Goal: Transaction & Acquisition: Purchase product/service

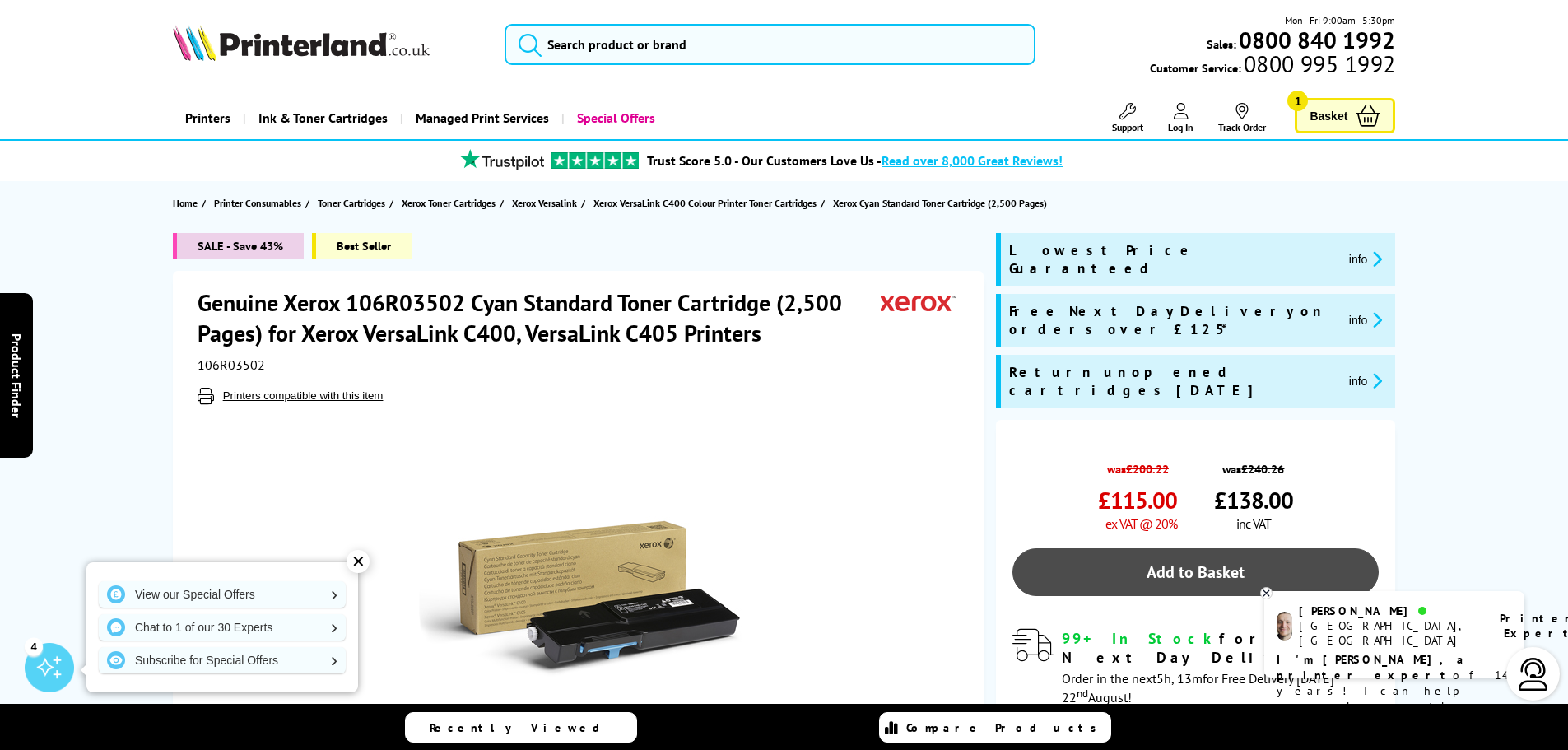
click at [1232, 548] on link "Add to Basket" at bounding box center [1196, 572] width 367 height 48
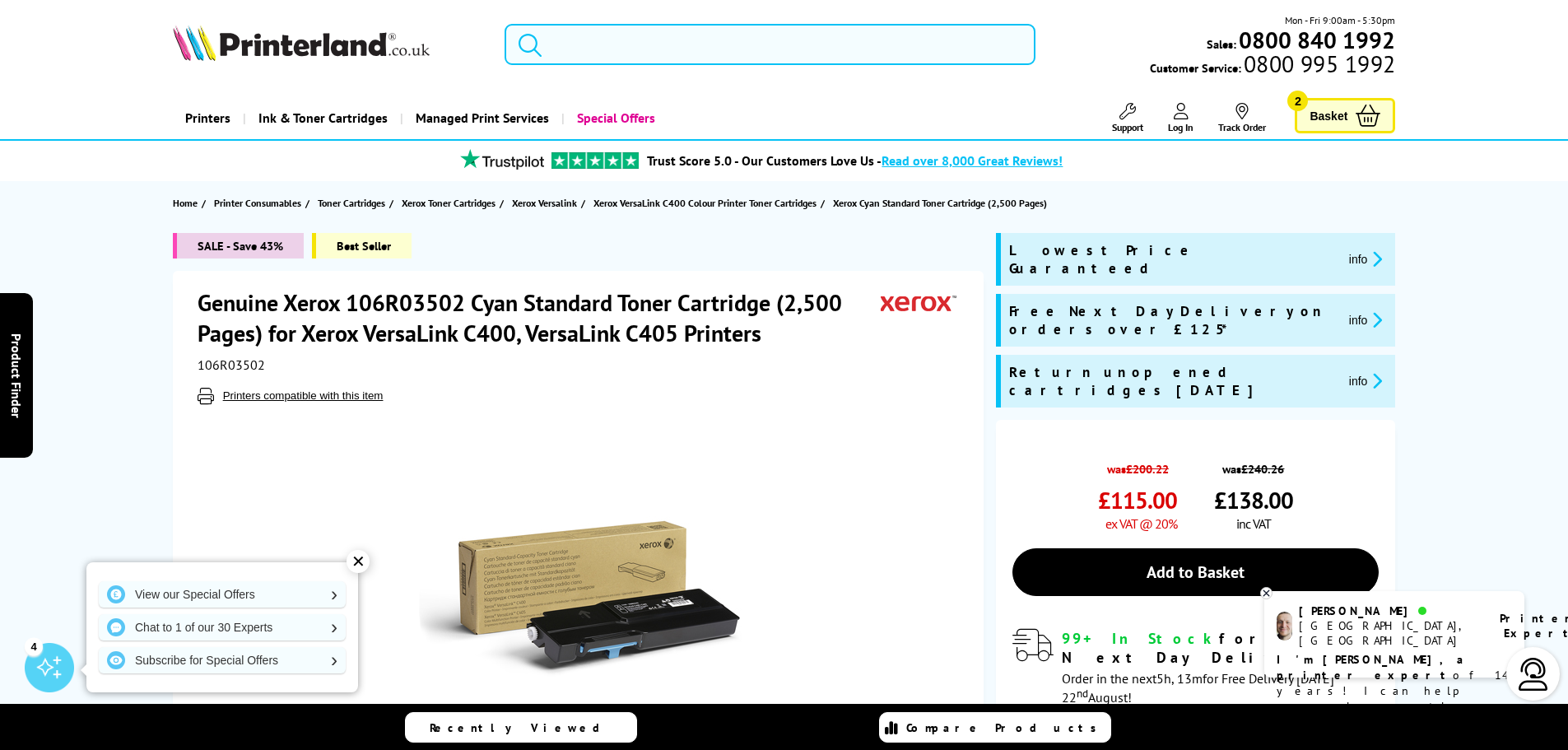
click at [652, 52] on input "search" at bounding box center [770, 44] width 531 height 41
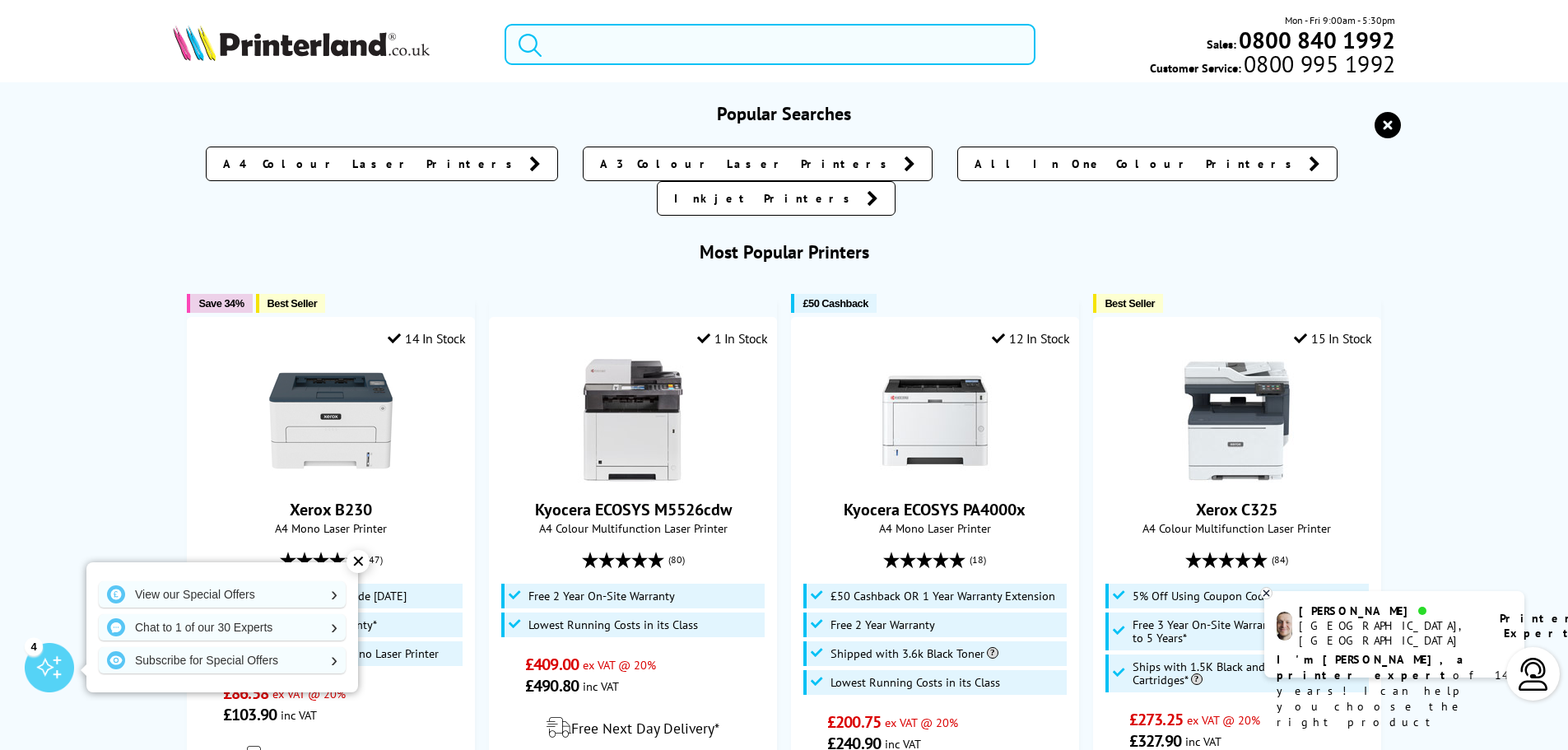
paste input "106R03502"
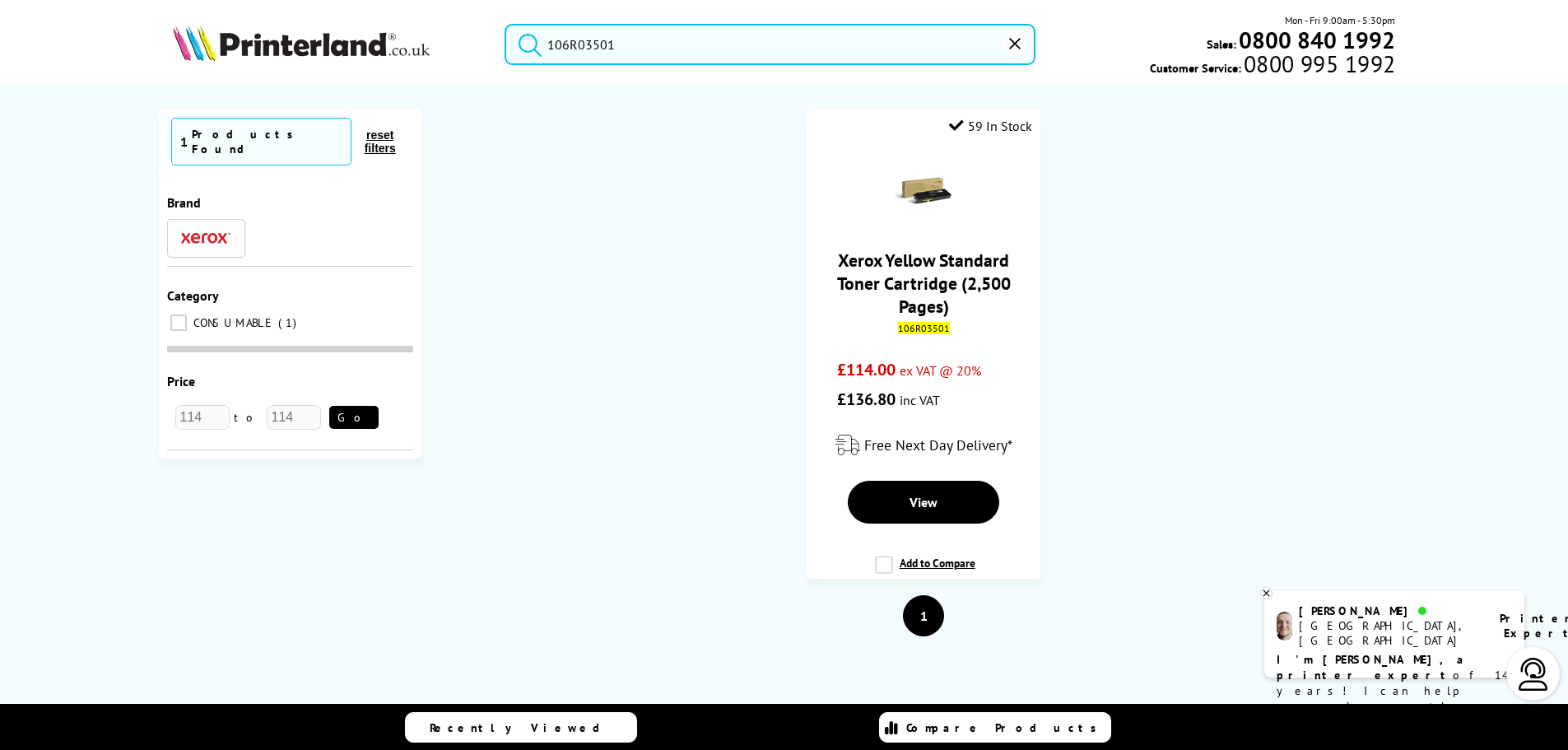
type input "106R03501"
click at [505, 24] on button "submit" at bounding box center [526, 41] width 41 height 36
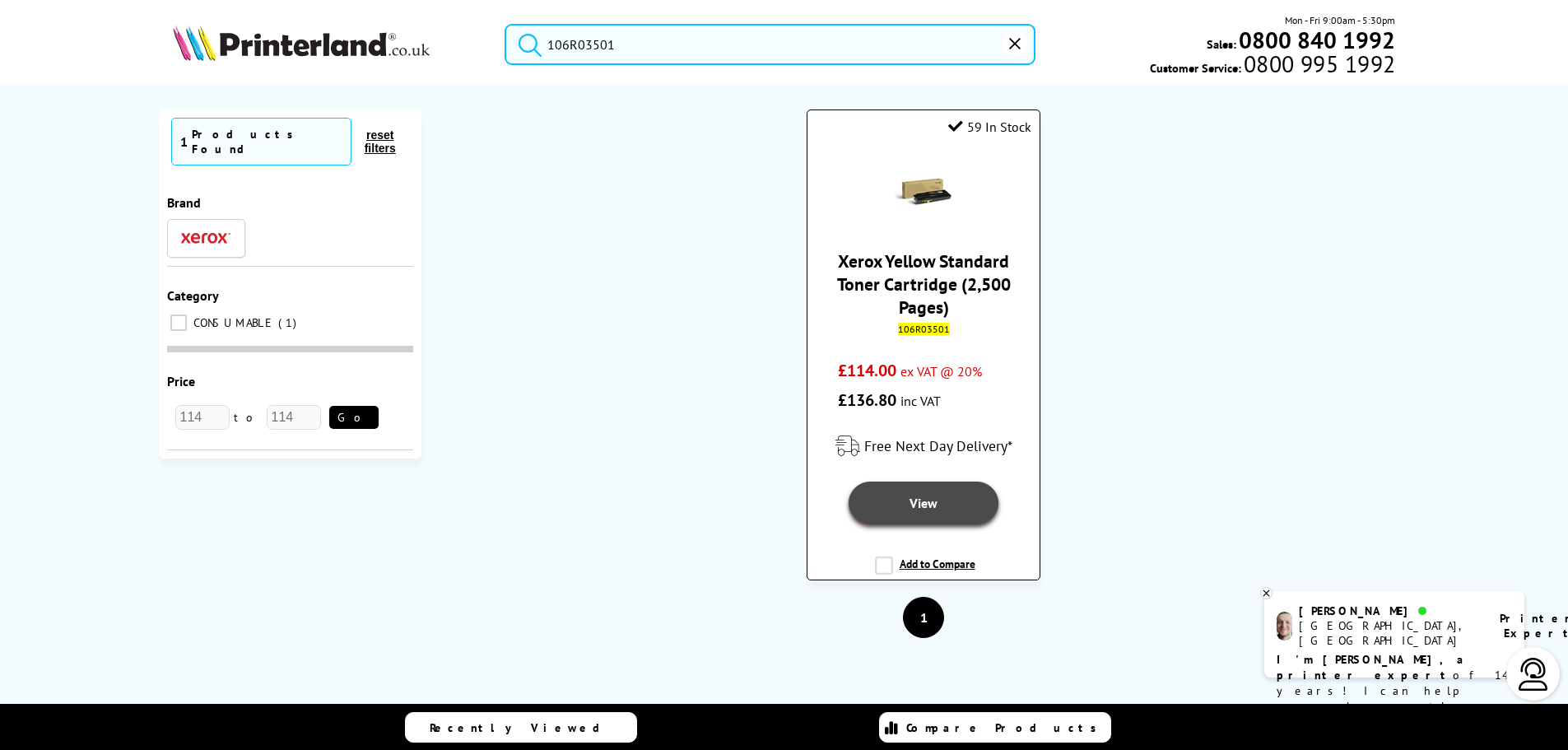
click at [951, 500] on link "View" at bounding box center [924, 503] width 151 height 43
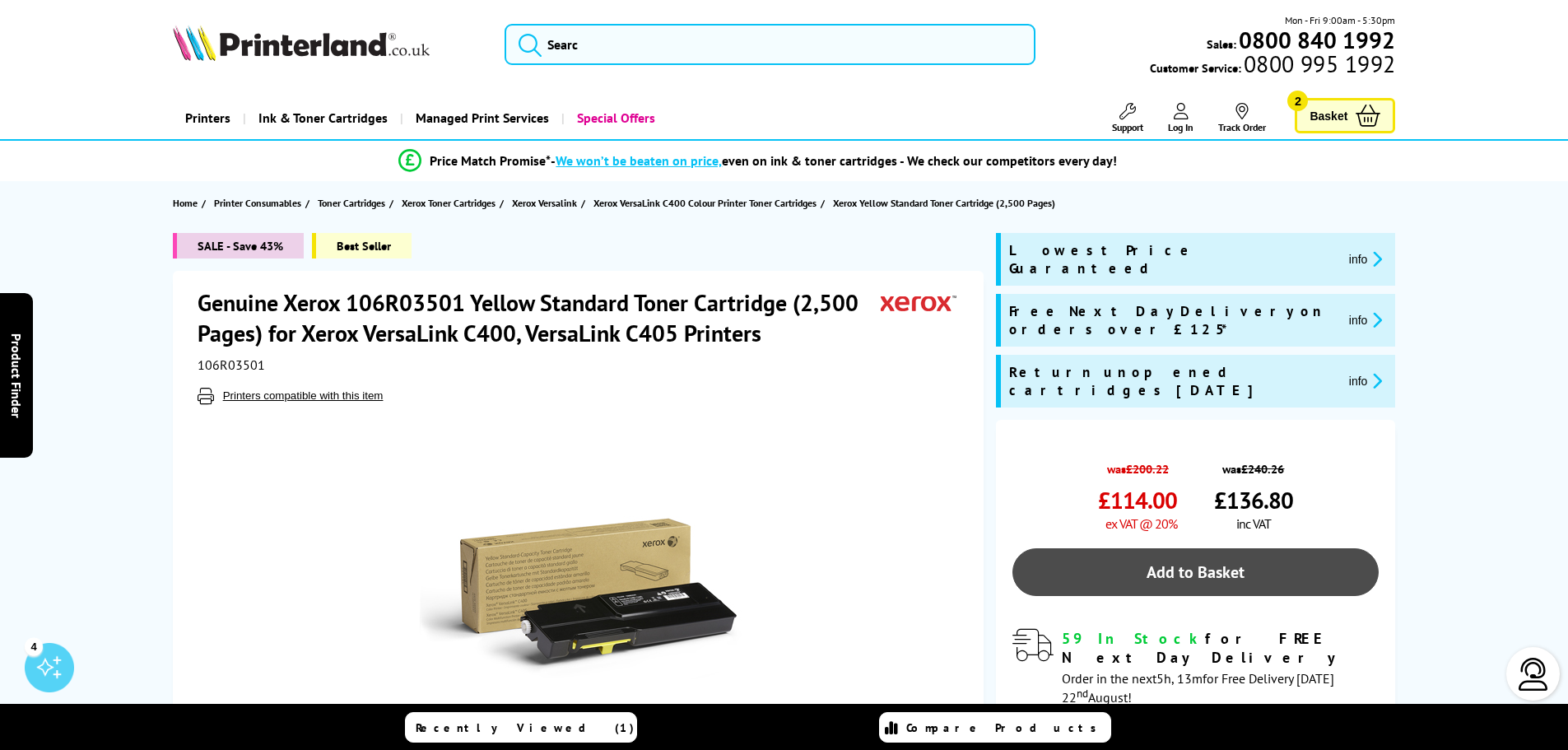
click at [1175, 548] on link "Add to Basket" at bounding box center [1196, 572] width 367 height 48
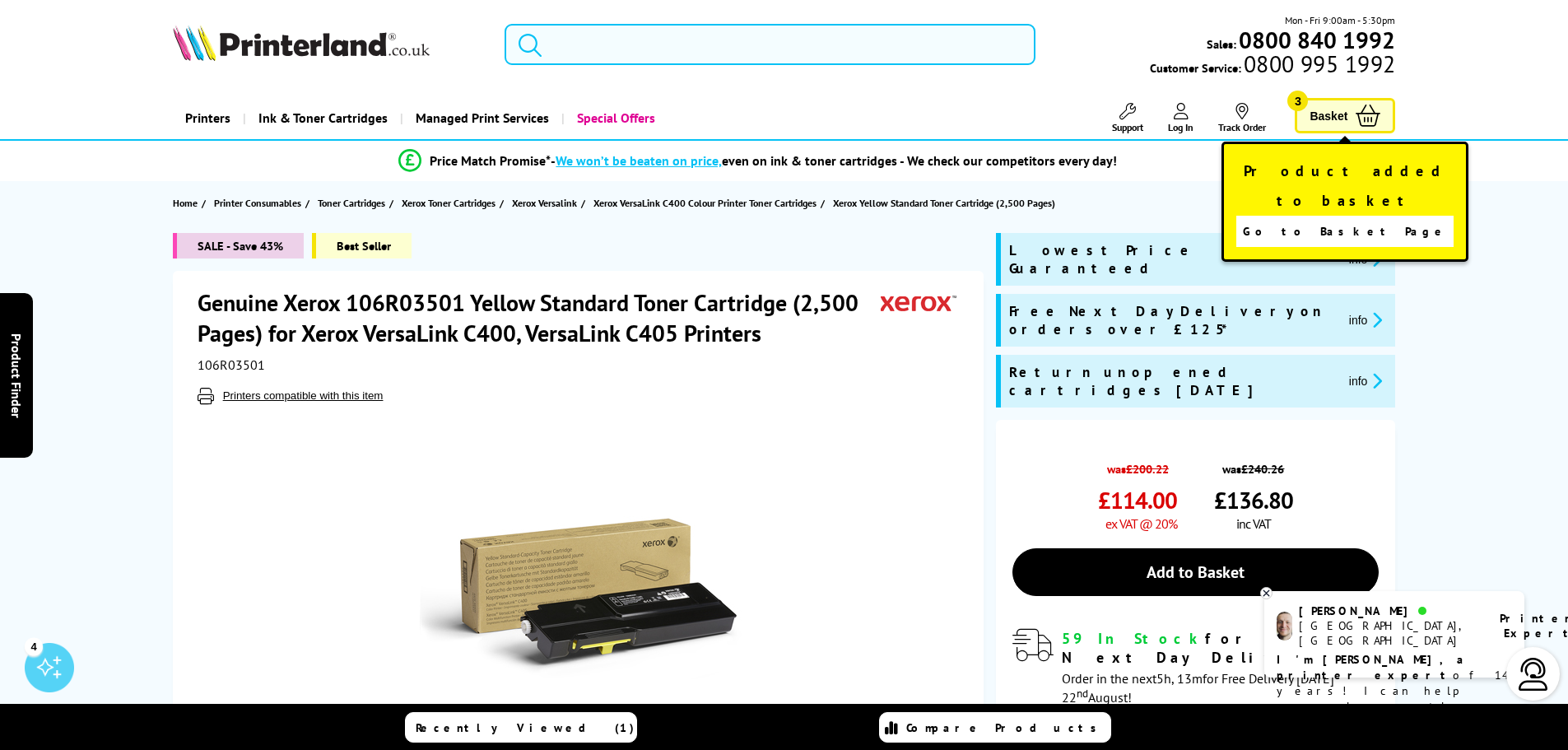
click at [709, 52] on input "search" at bounding box center [770, 44] width 531 height 41
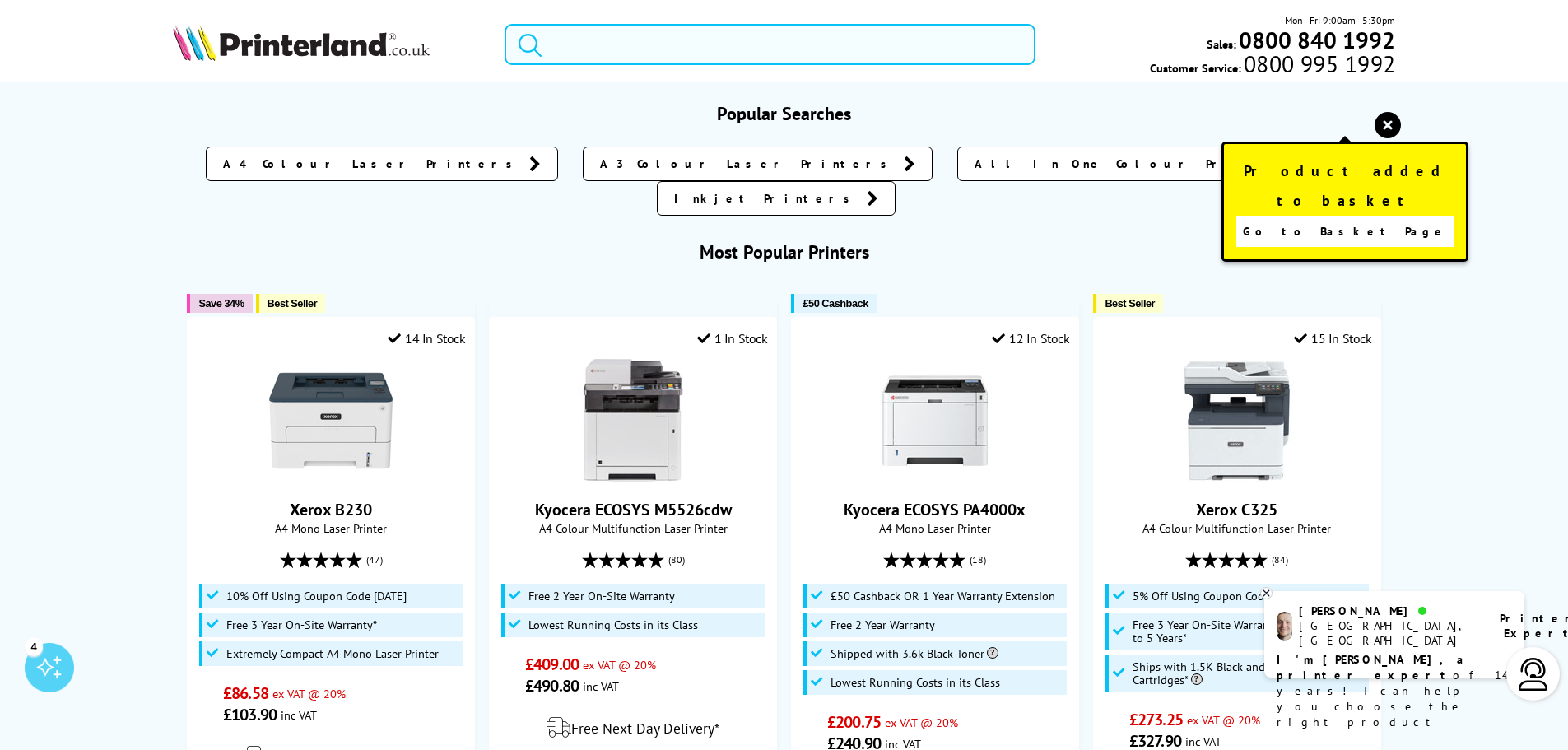
paste input "106R03502"
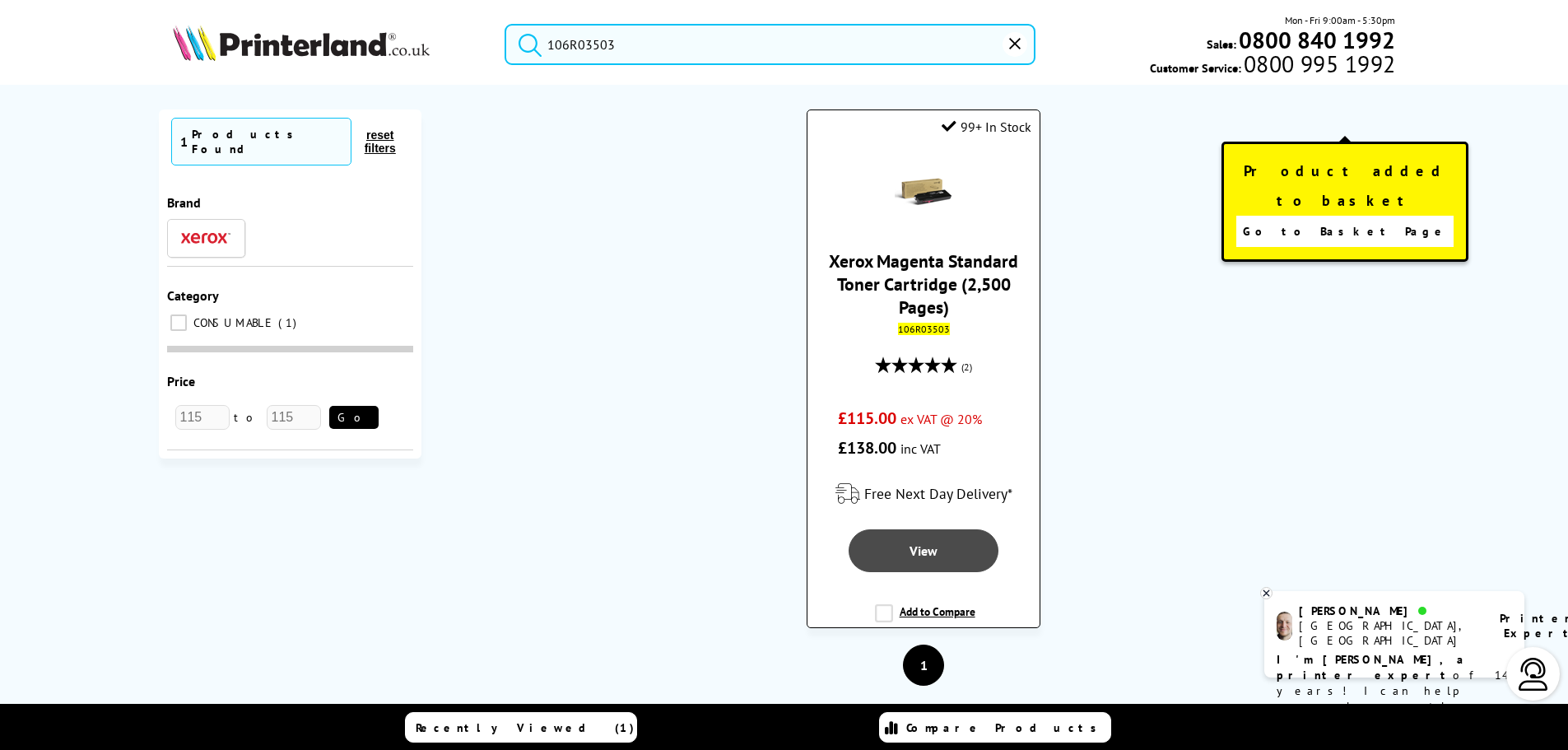
type input "106R03503"
click at [968, 561] on link "View" at bounding box center [924, 550] width 151 height 43
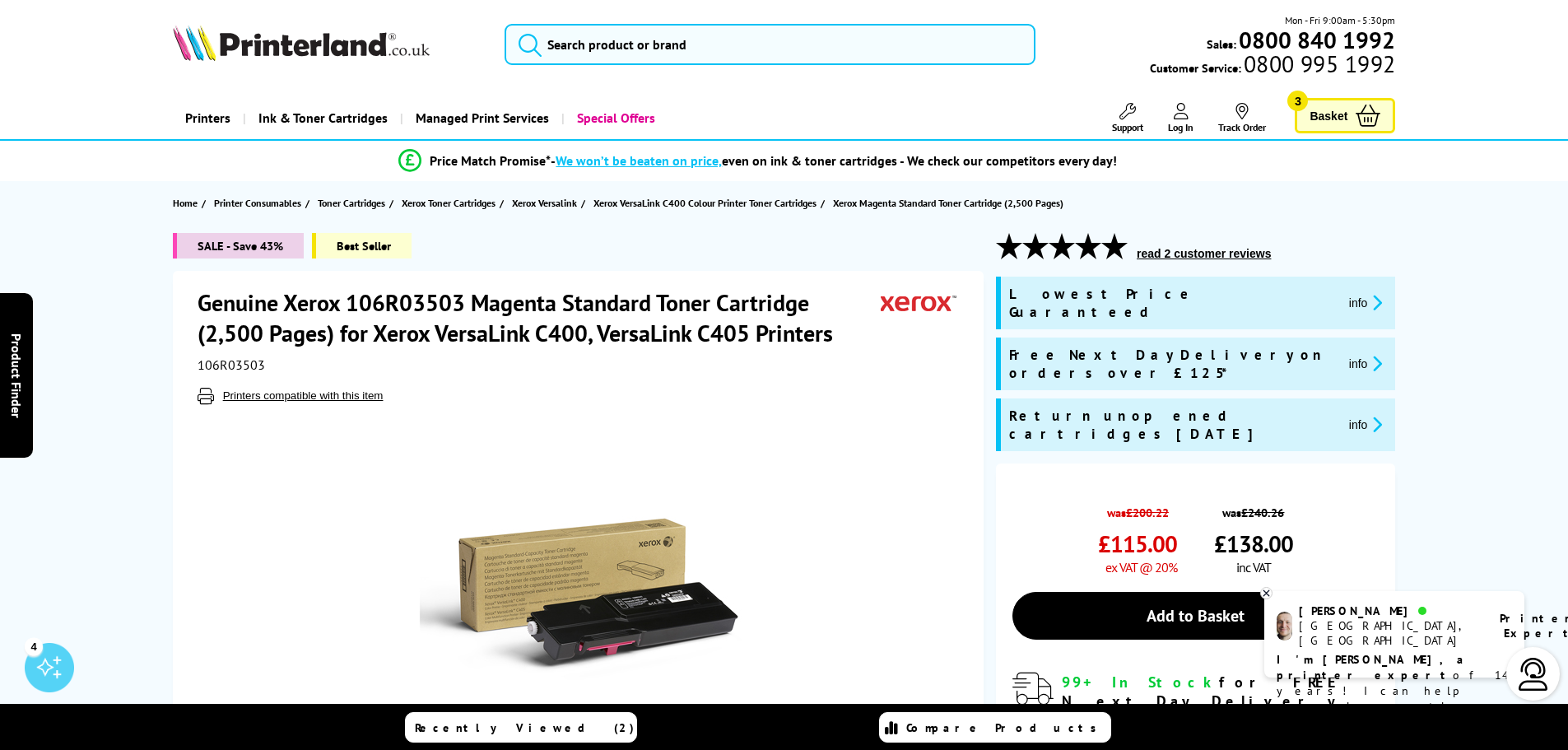
click at [1350, 109] on link "Basket 3" at bounding box center [1344, 115] width 100 height 36
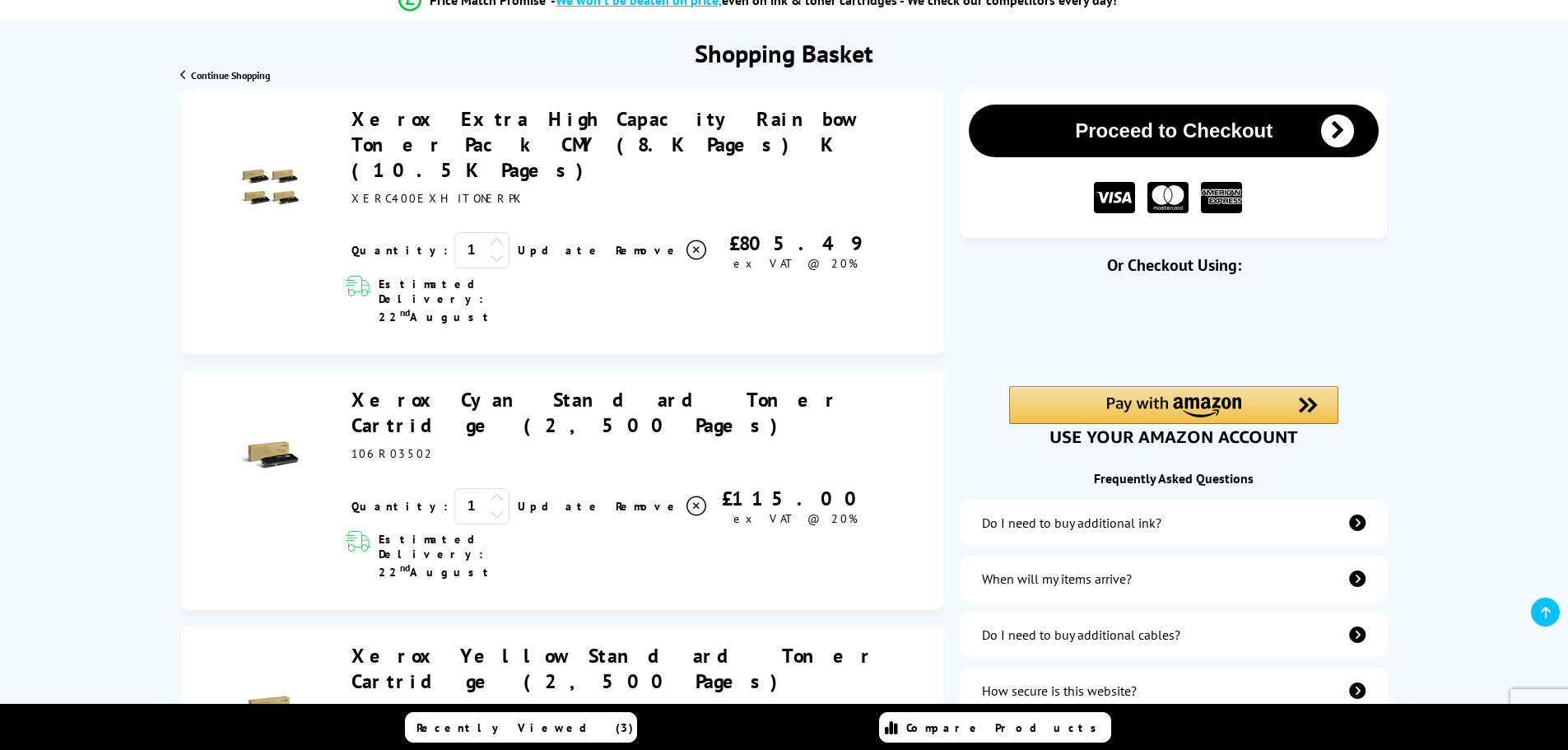
scroll to position [247, 0]
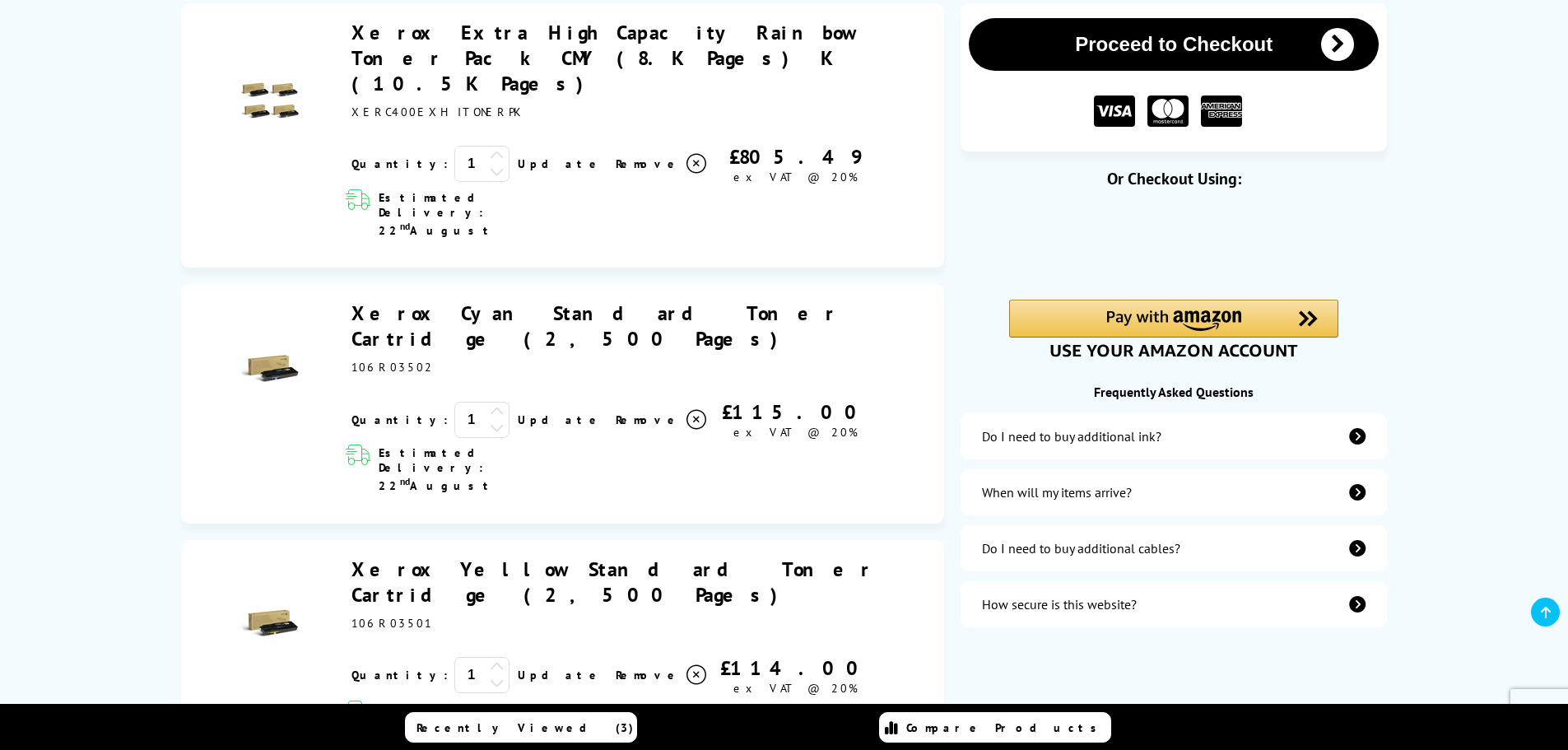
click at [616, 152] on link "Remove" at bounding box center [662, 164] width 93 height 24
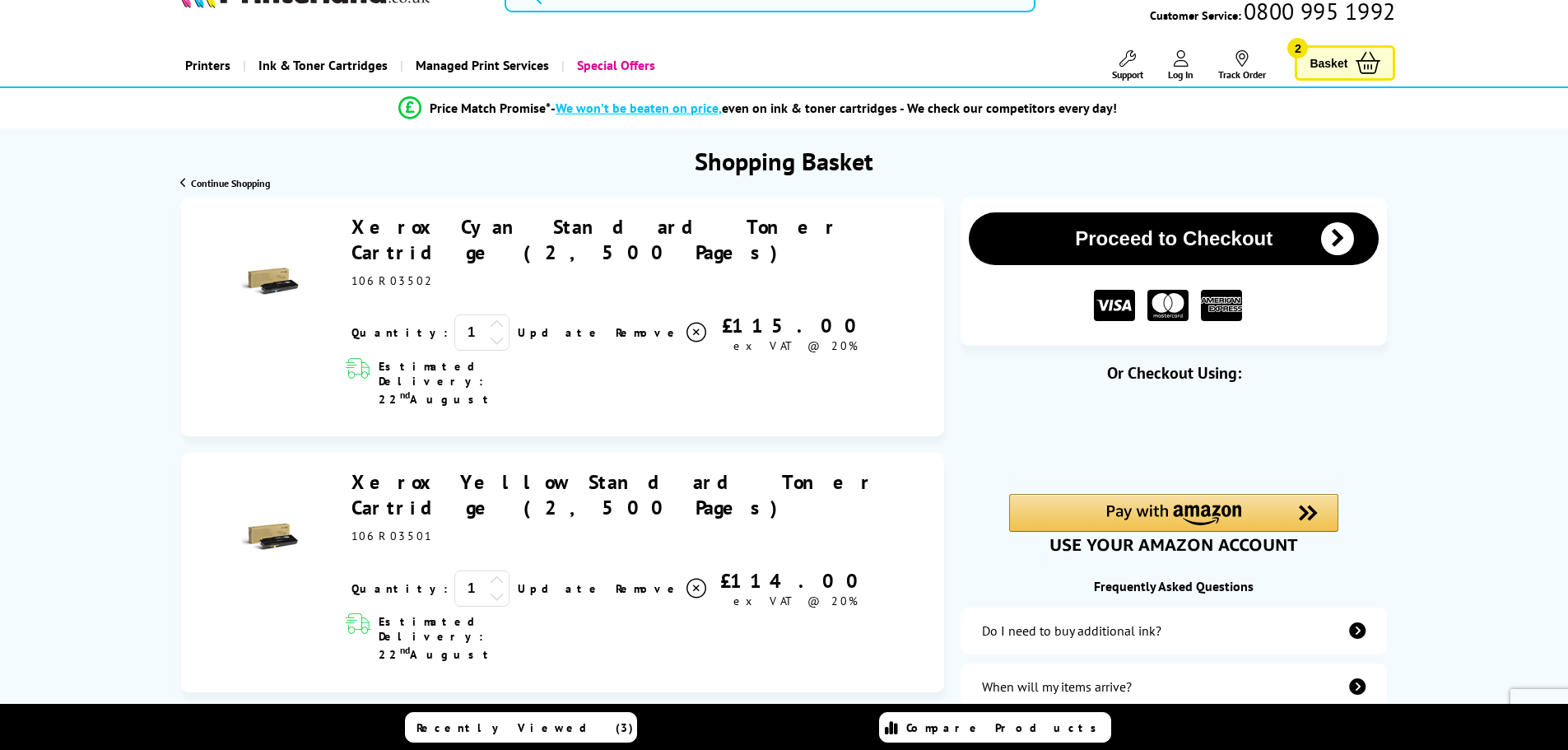
scroll to position [0, 0]
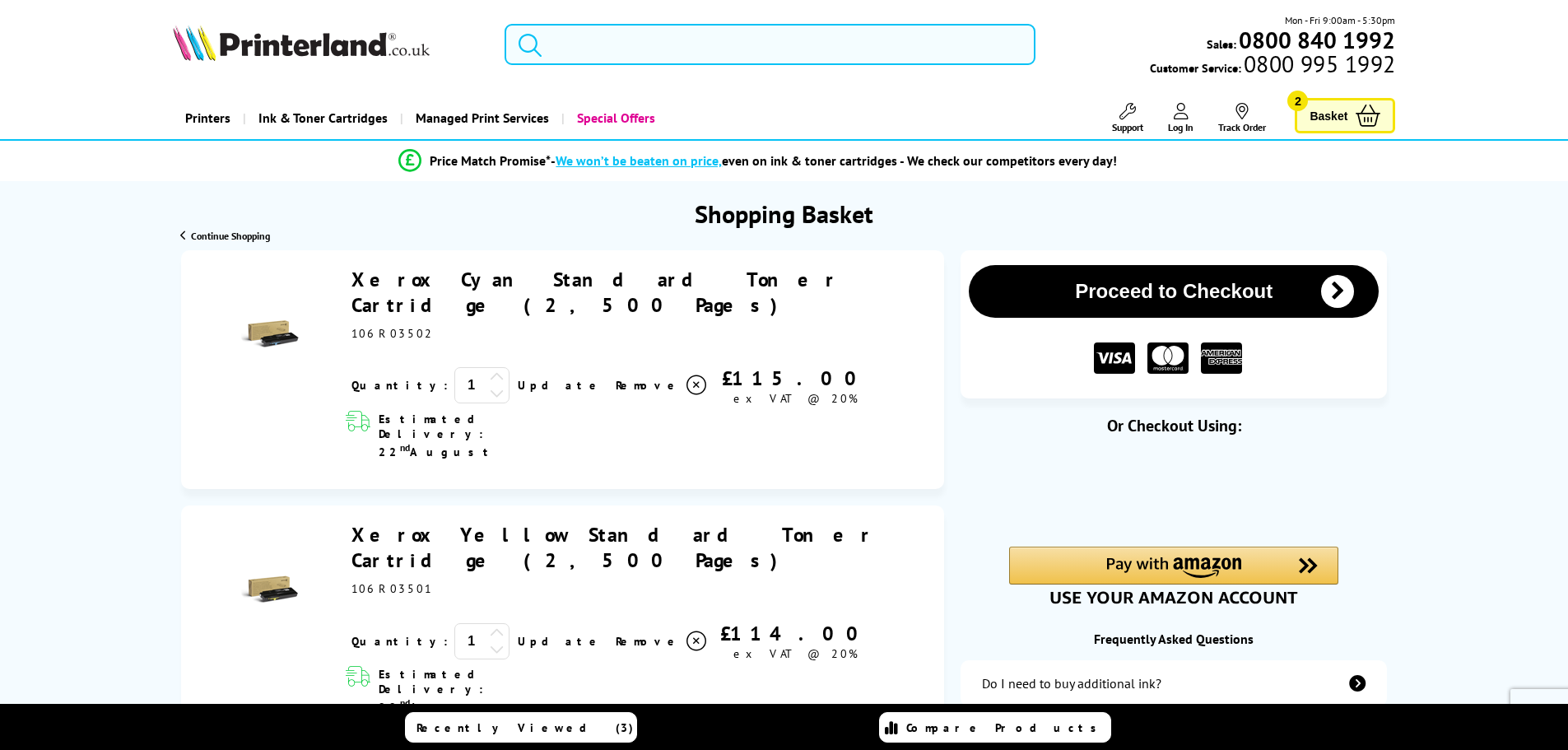
click at [579, 38] on input "search" at bounding box center [770, 44] width 531 height 41
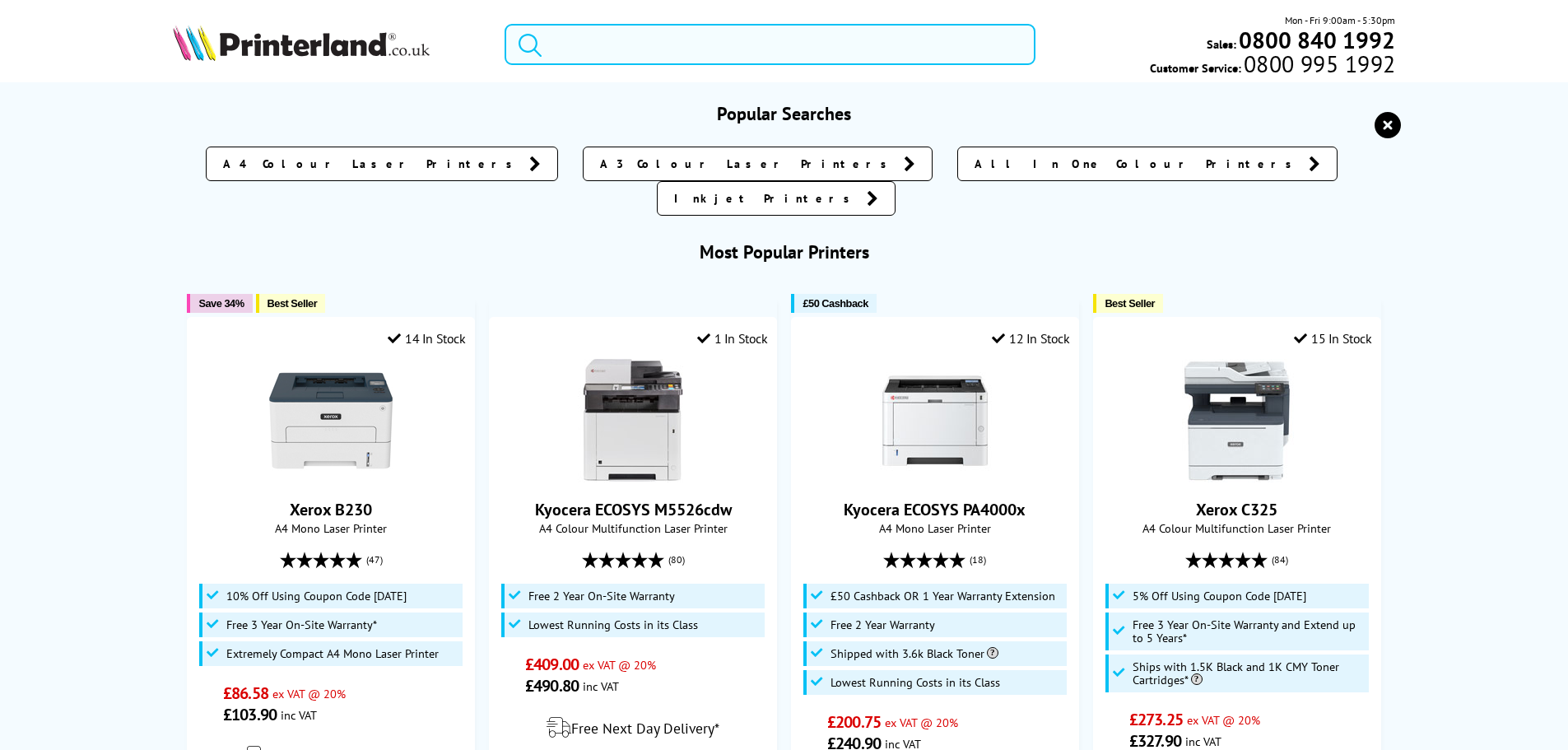
paste input "106R03502"
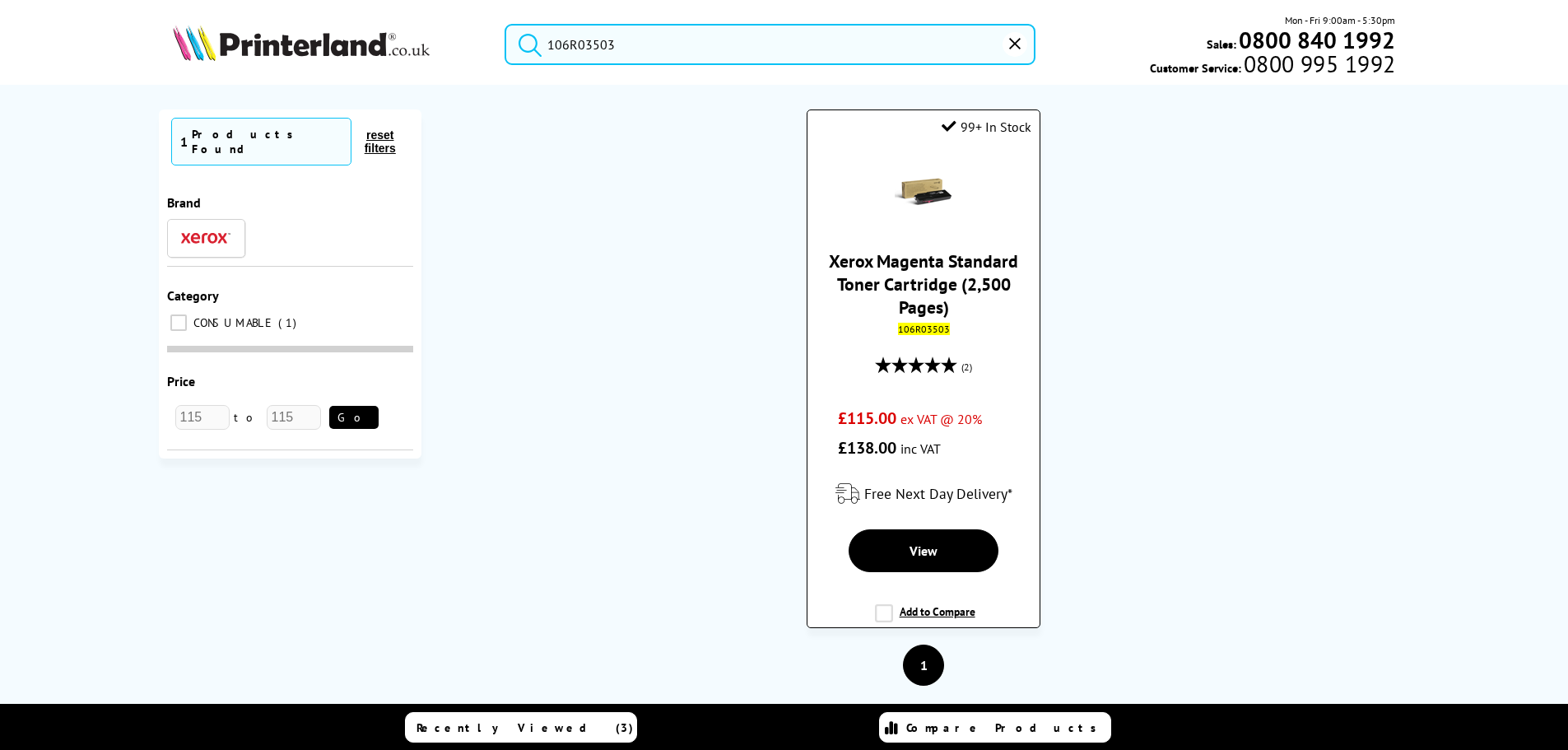
type input "106R03503"
click at [505, 24] on button "submit" at bounding box center [526, 41] width 41 height 36
click at [958, 542] on link "View" at bounding box center [924, 550] width 151 height 43
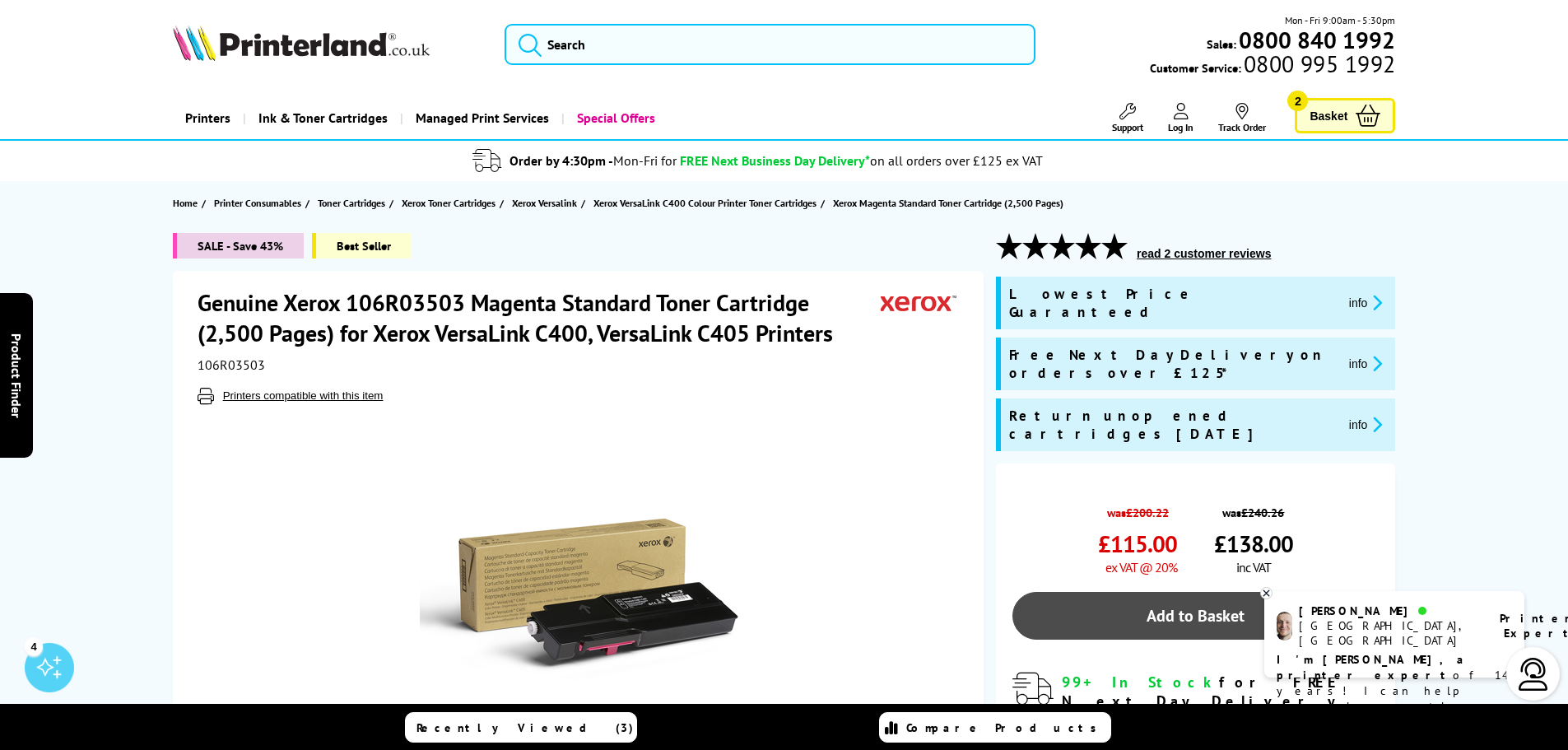
click at [1218, 592] on link "Add to Basket" at bounding box center [1196, 616] width 367 height 48
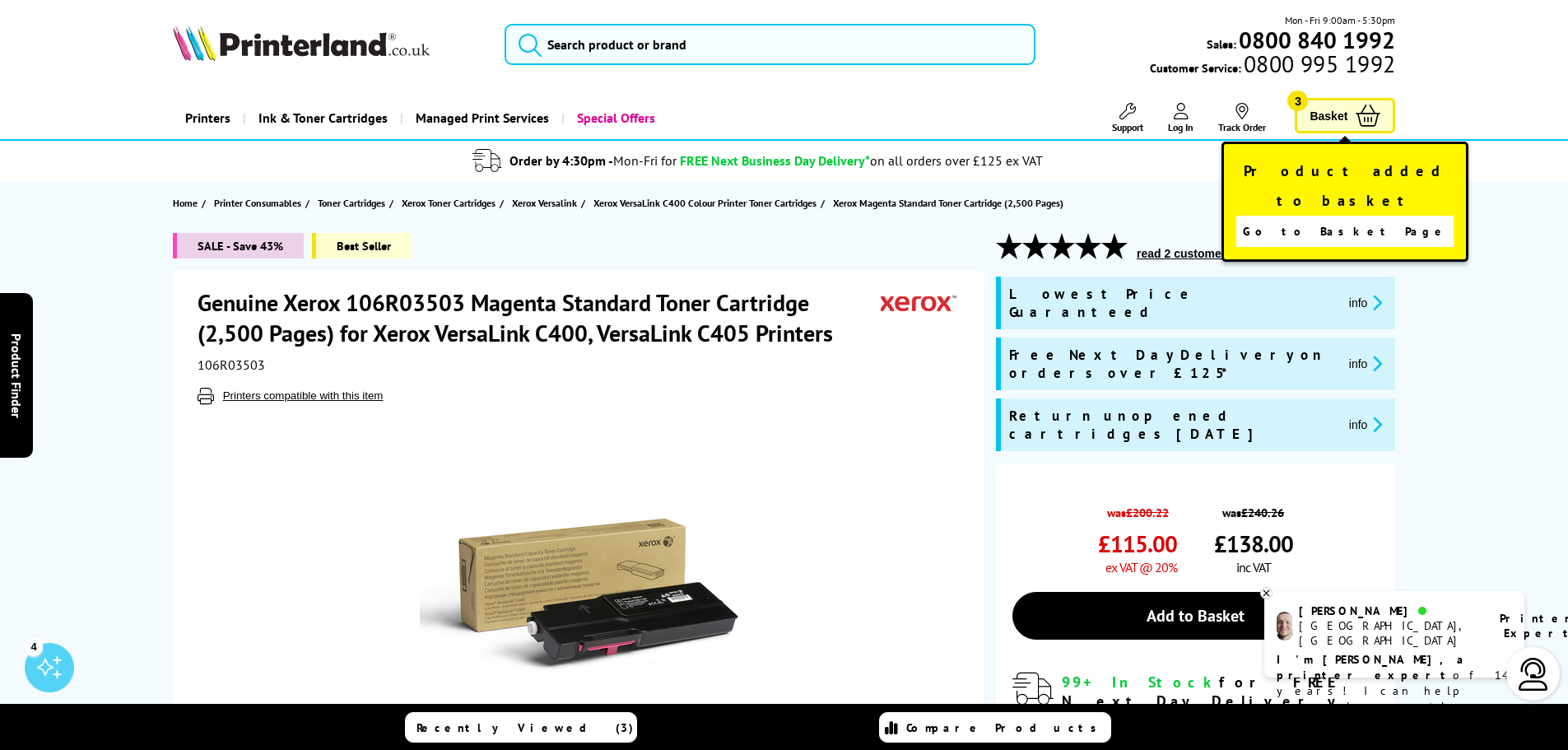
click at [1340, 117] on span "Basket" at bounding box center [1328, 115] width 38 height 22
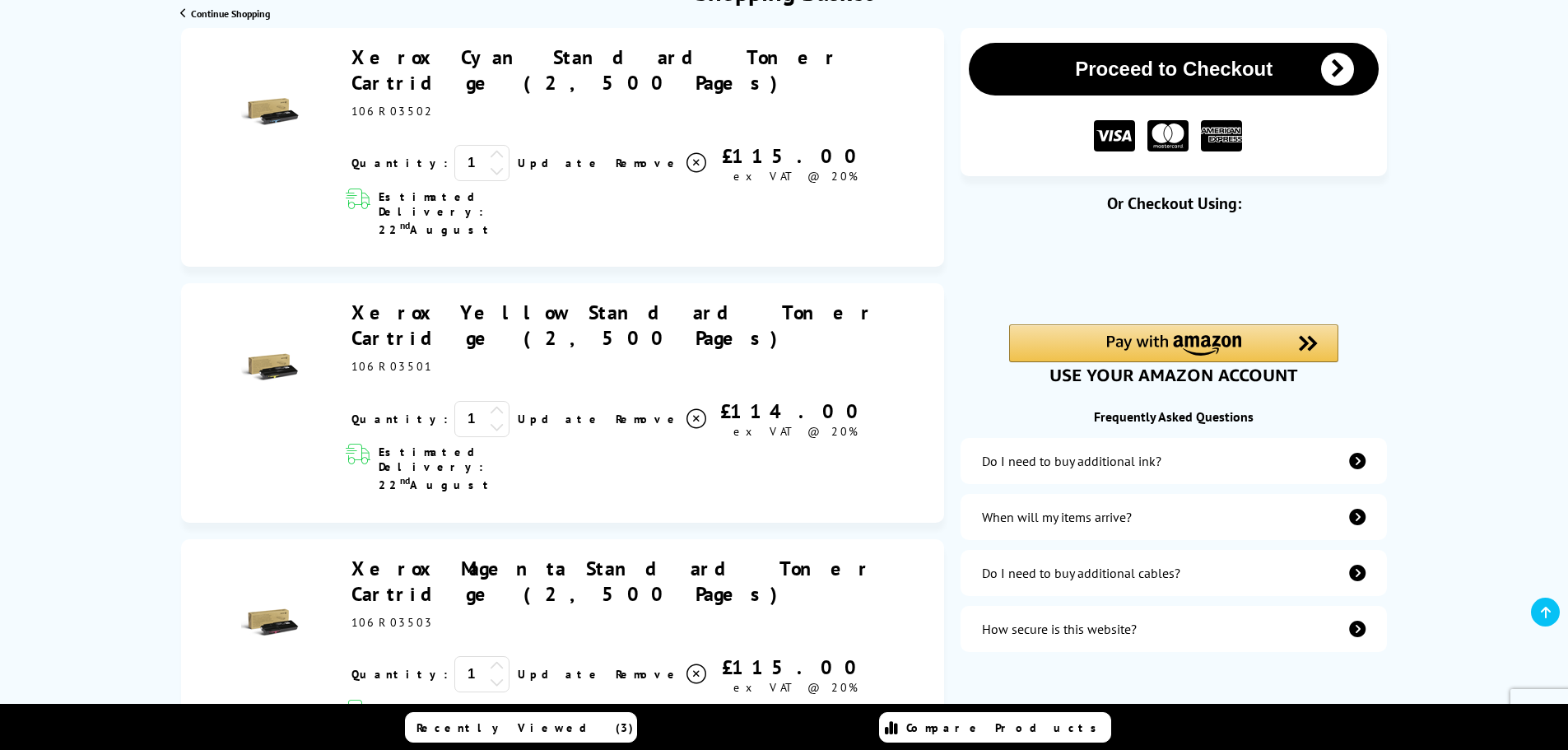
scroll to position [329, 0]
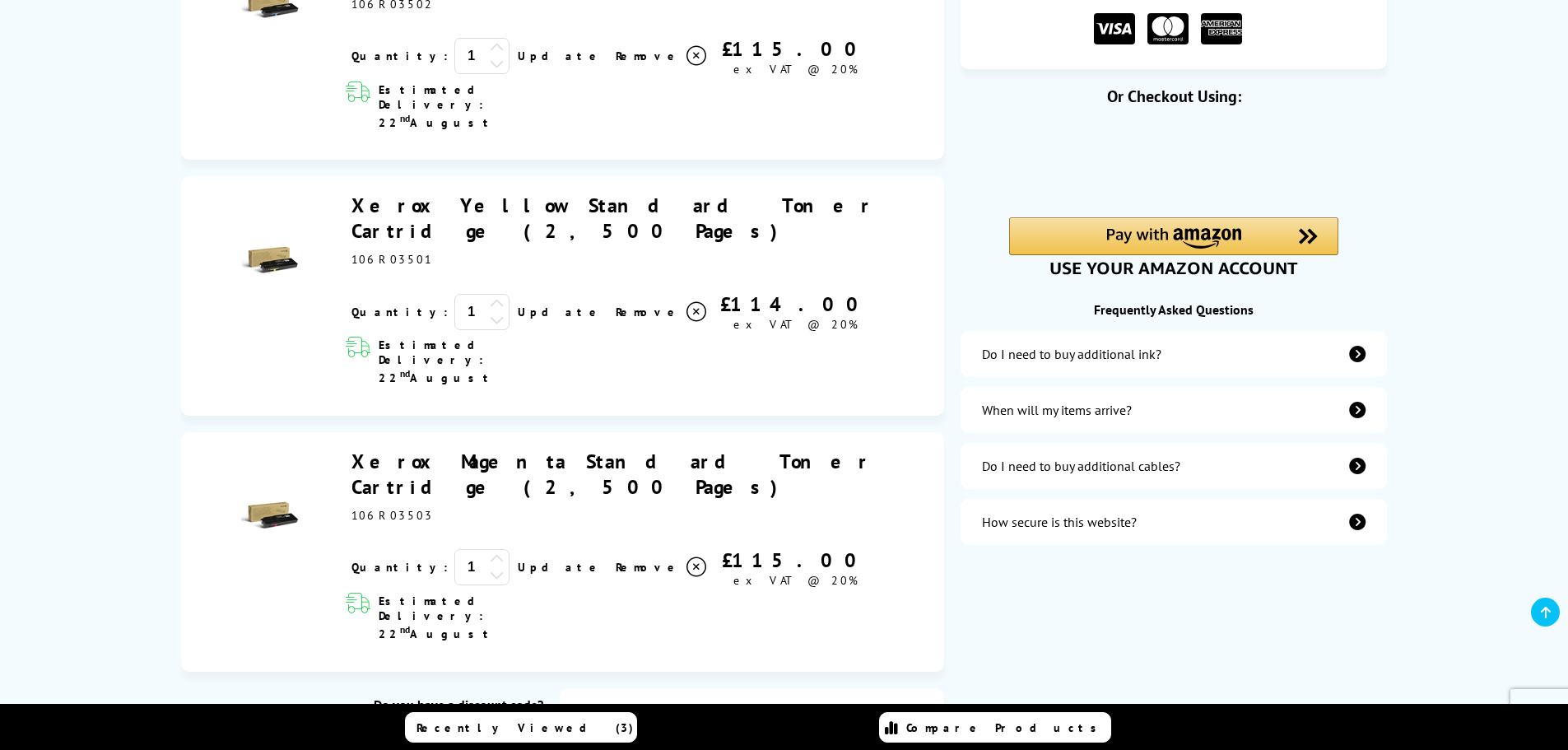
click at [532, 726] on input "text" at bounding box center [410, 747] width 267 height 45
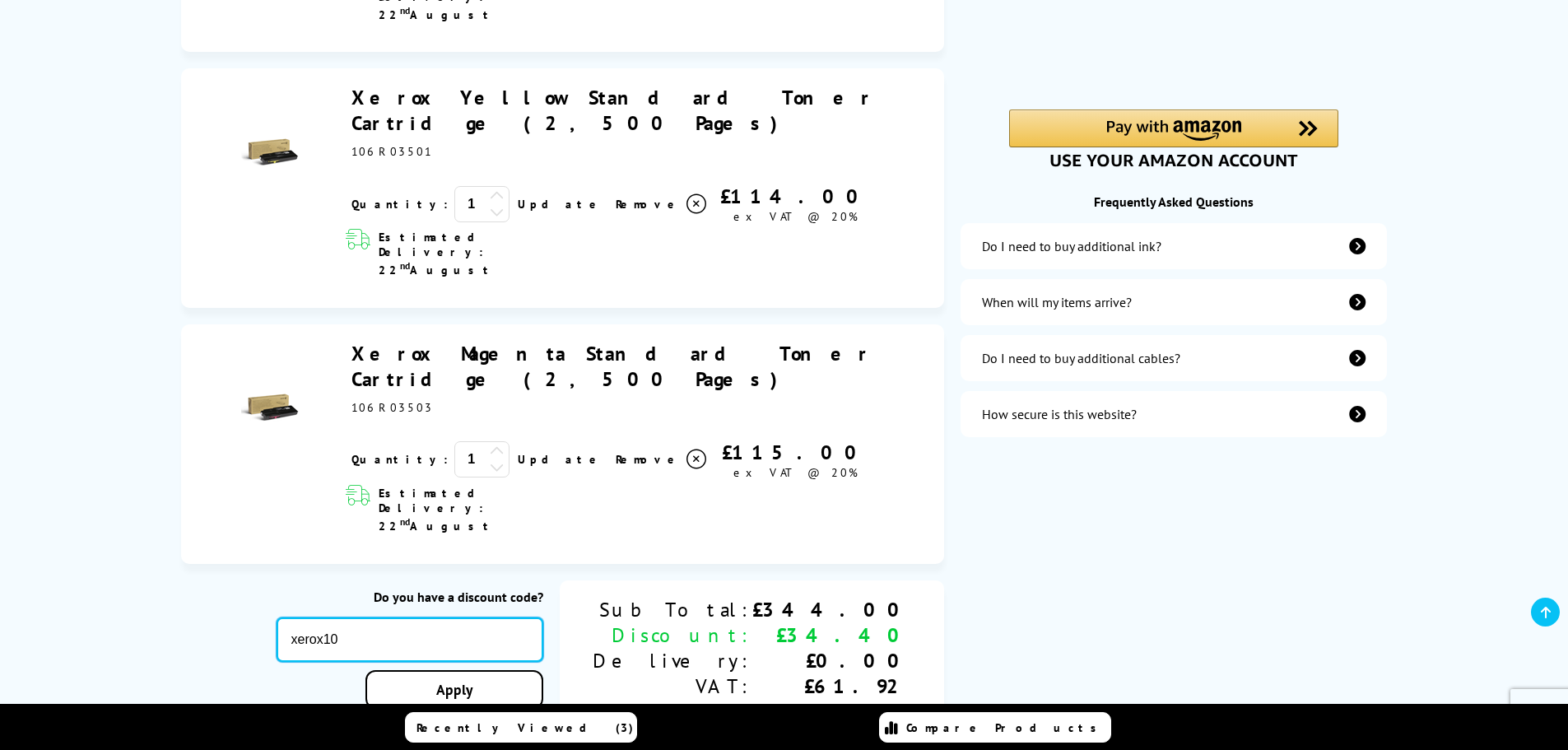
scroll to position [494, 0]
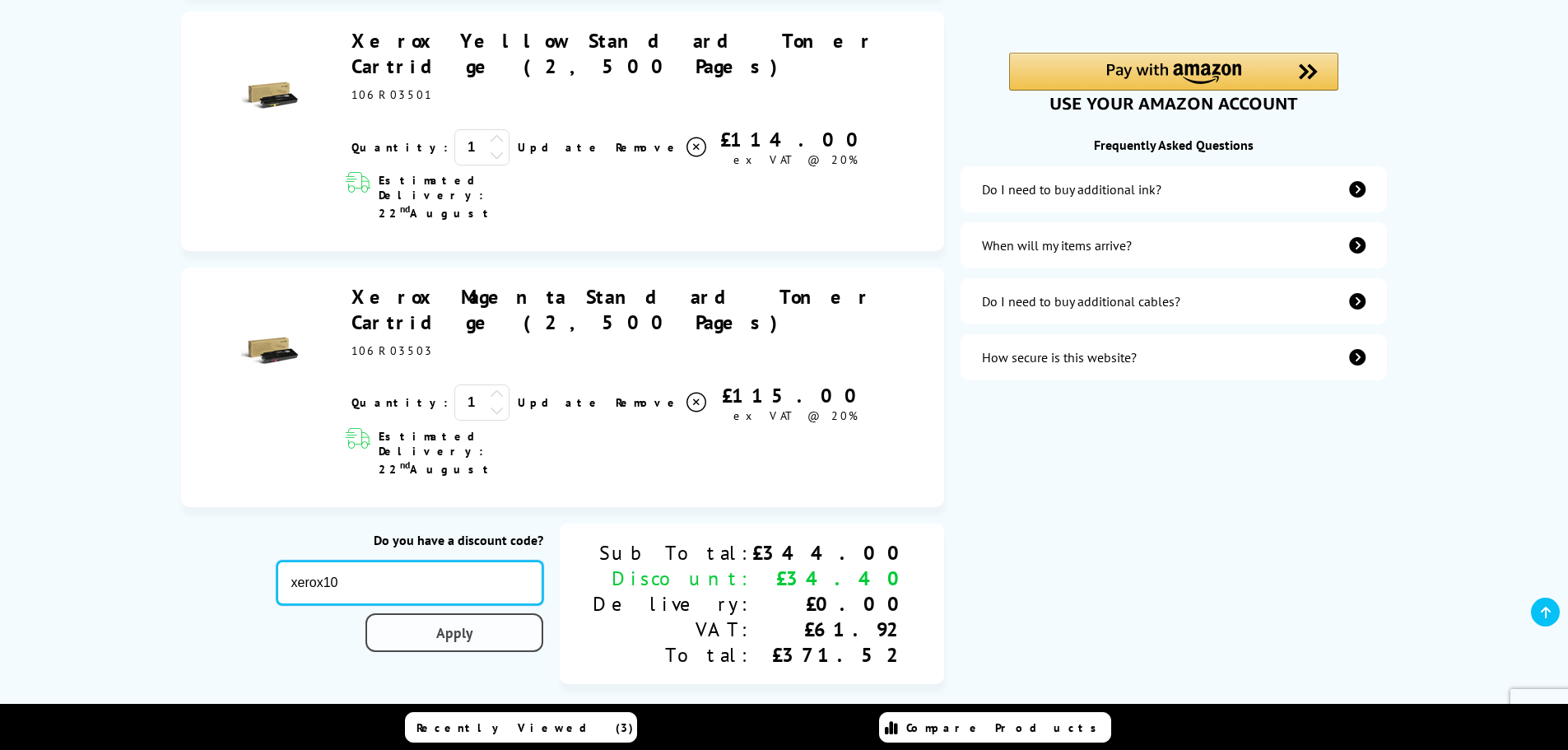
type input "xerox10"
click at [543, 614] on link "Apply" at bounding box center [455, 633] width 178 height 38
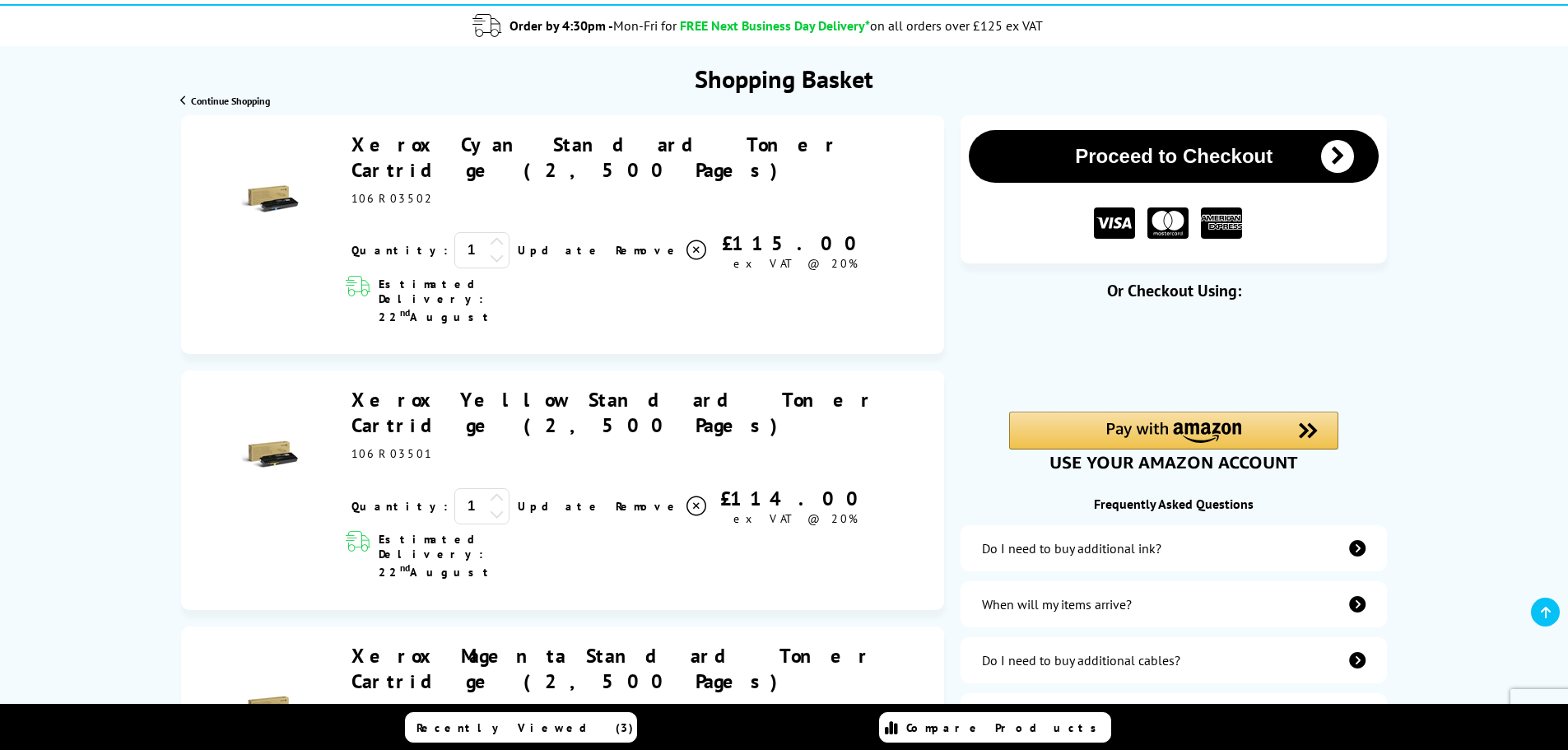
scroll to position [165, 0]
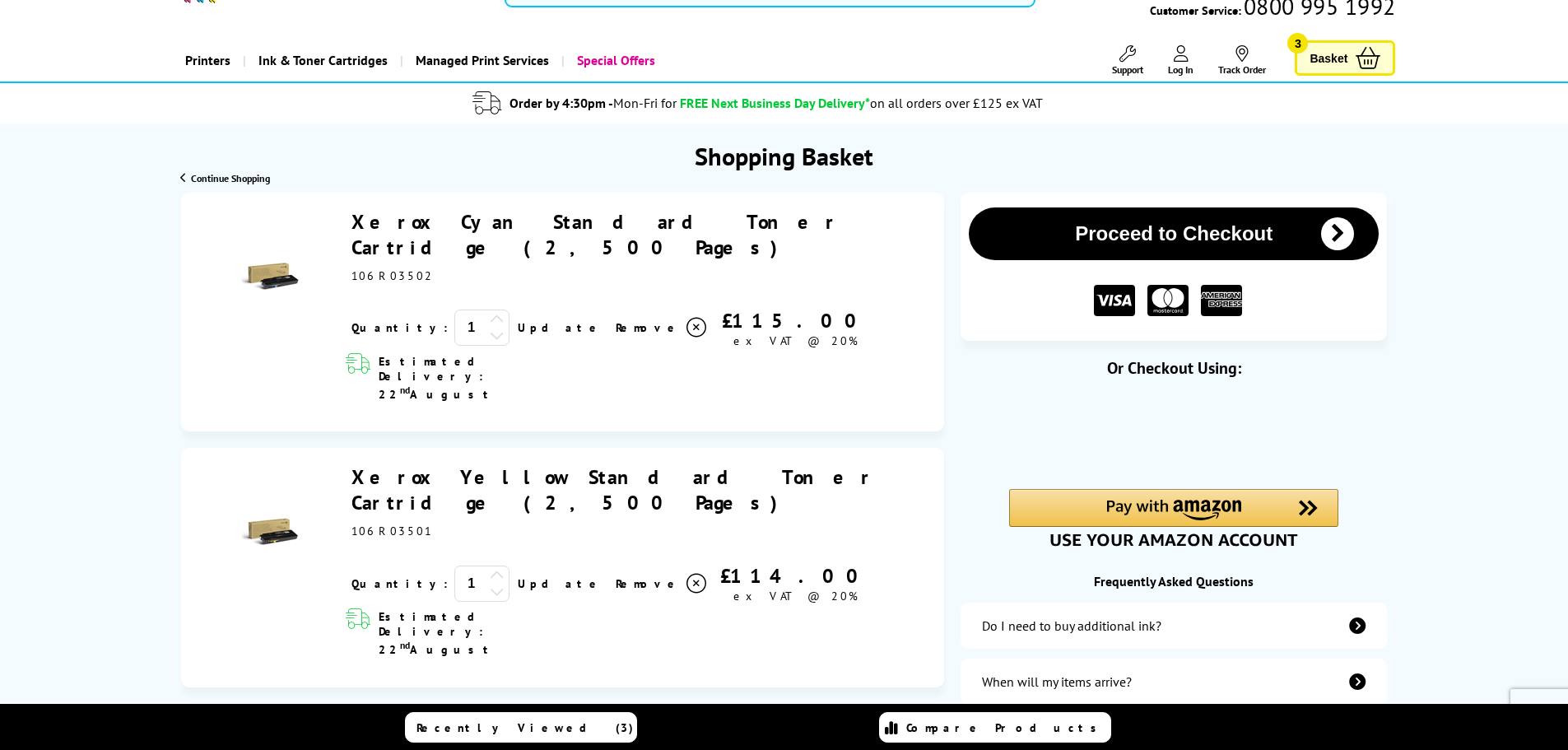
scroll to position [0, 0]
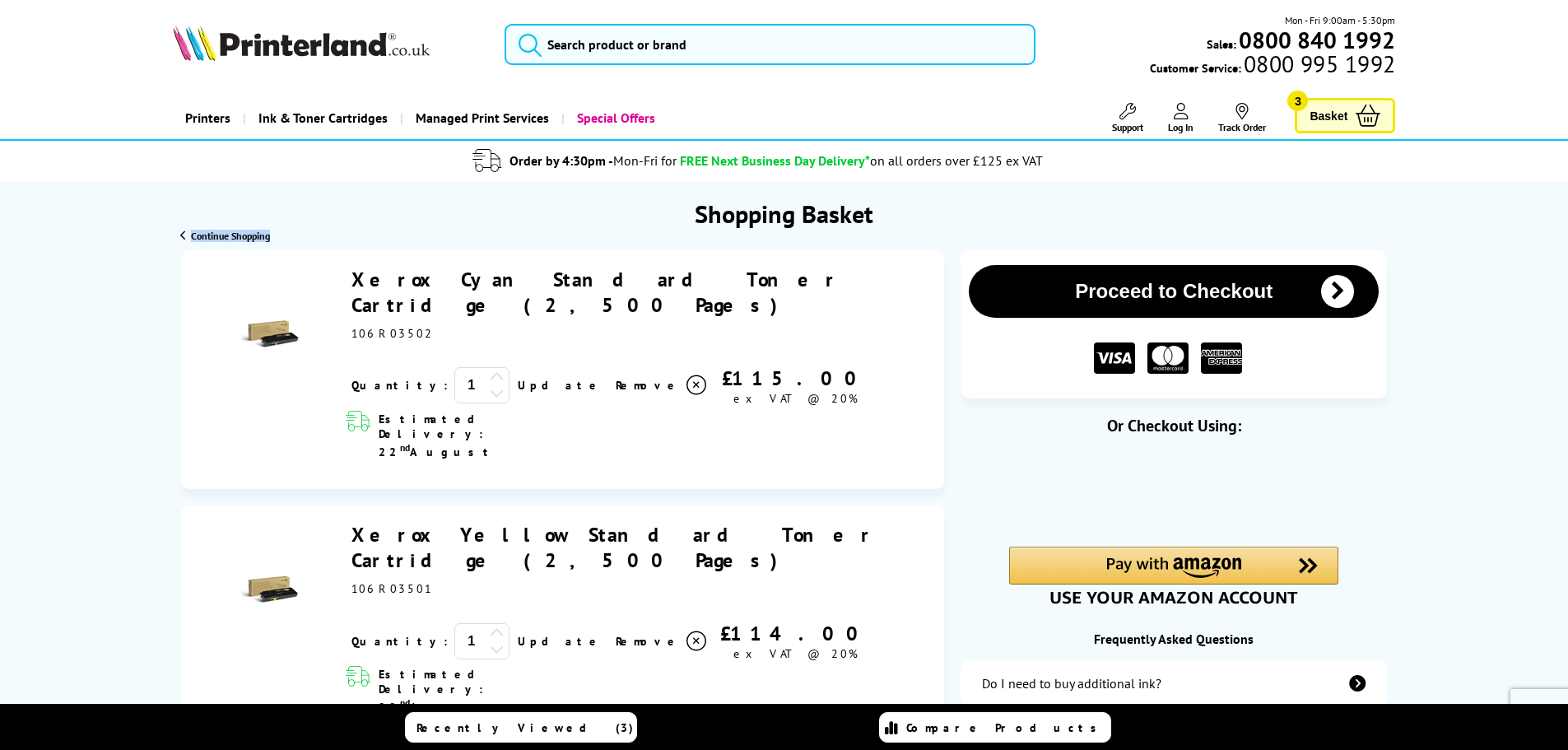
drag, startPoint x: 1455, startPoint y: 227, endPoint x: 1459, endPoint y: 238, distance: 11.7
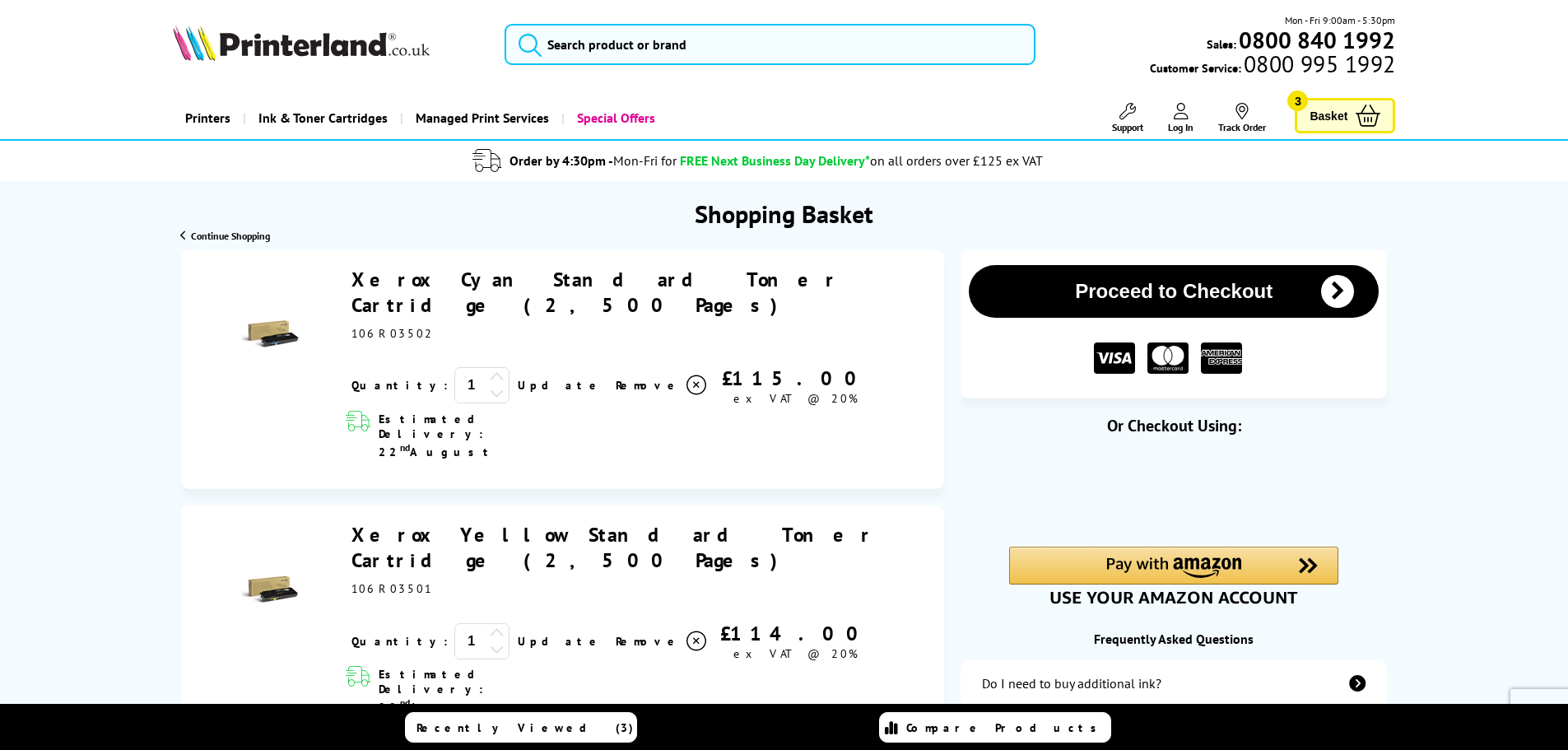
drag, startPoint x: 1483, startPoint y: 257, endPoint x: 1474, endPoint y: 260, distance: 9.5
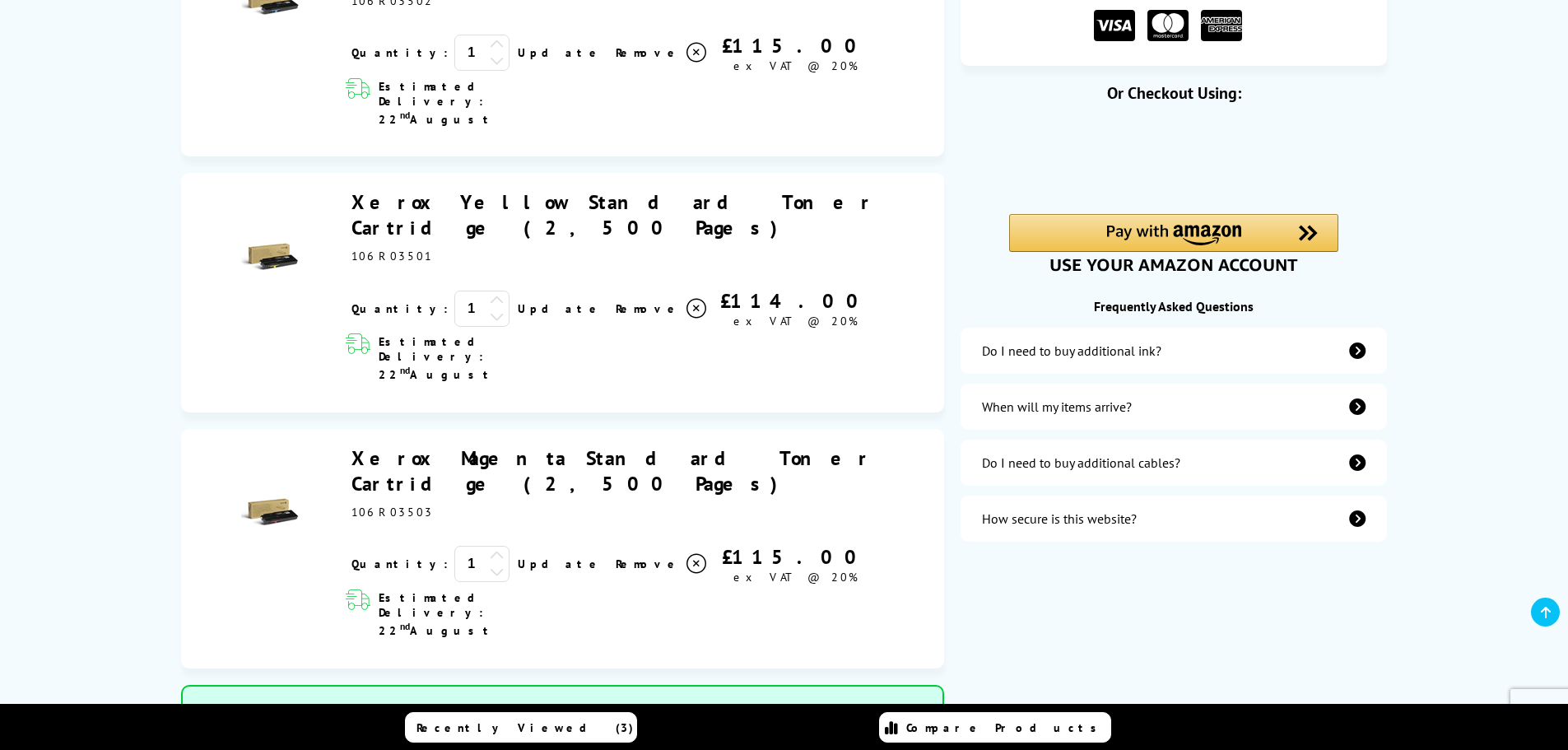
scroll to position [411, 0]
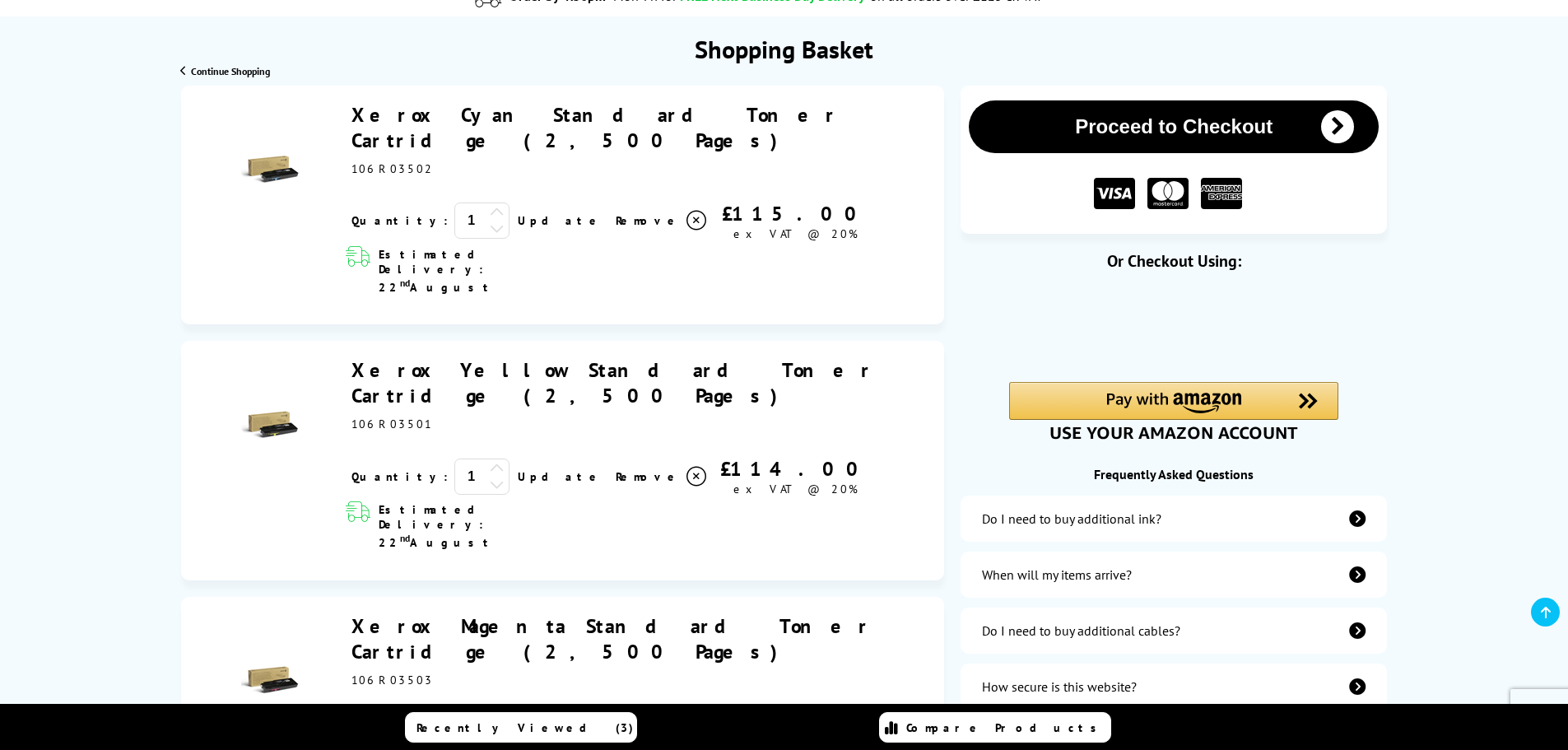
scroll to position [0, 0]
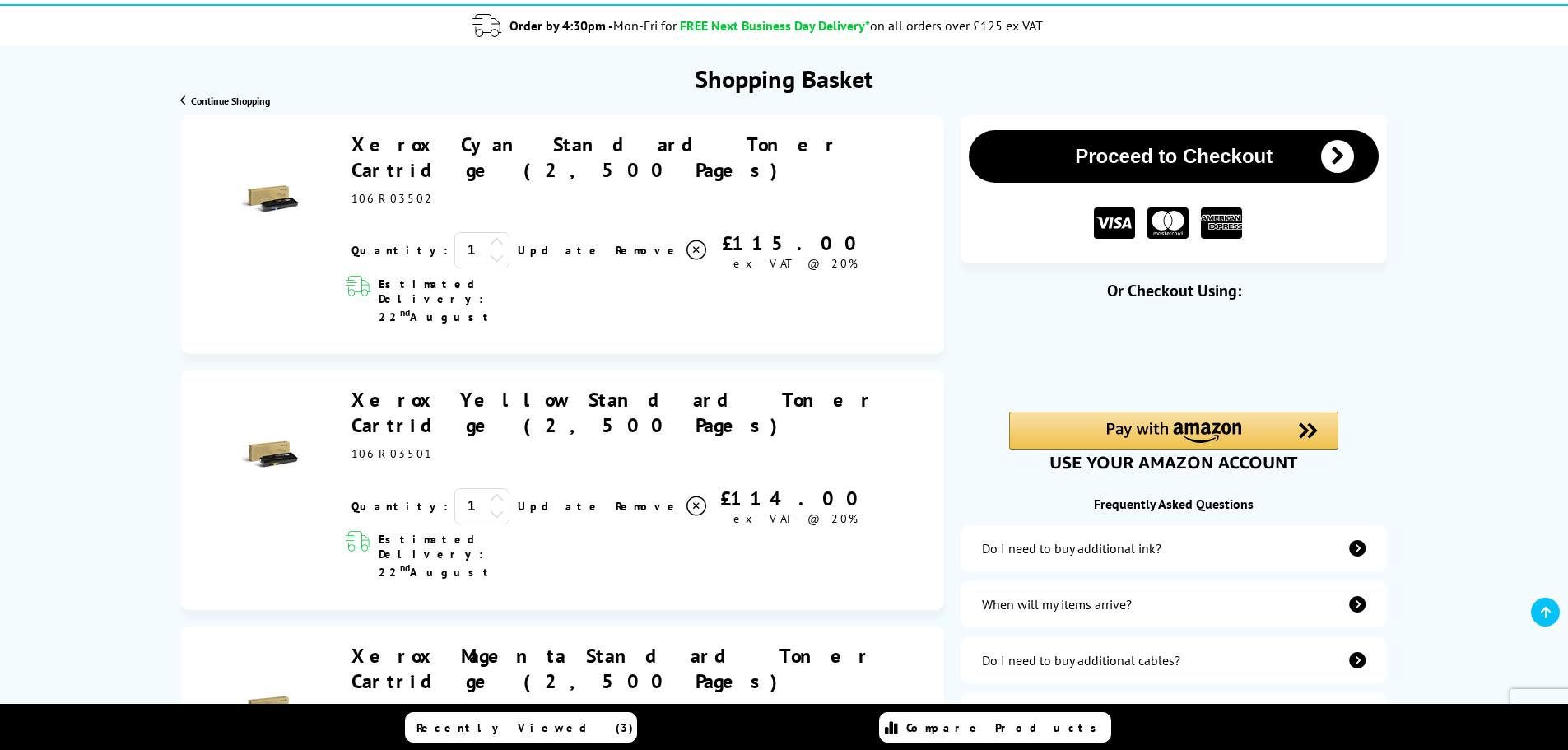
scroll to position [165, 0]
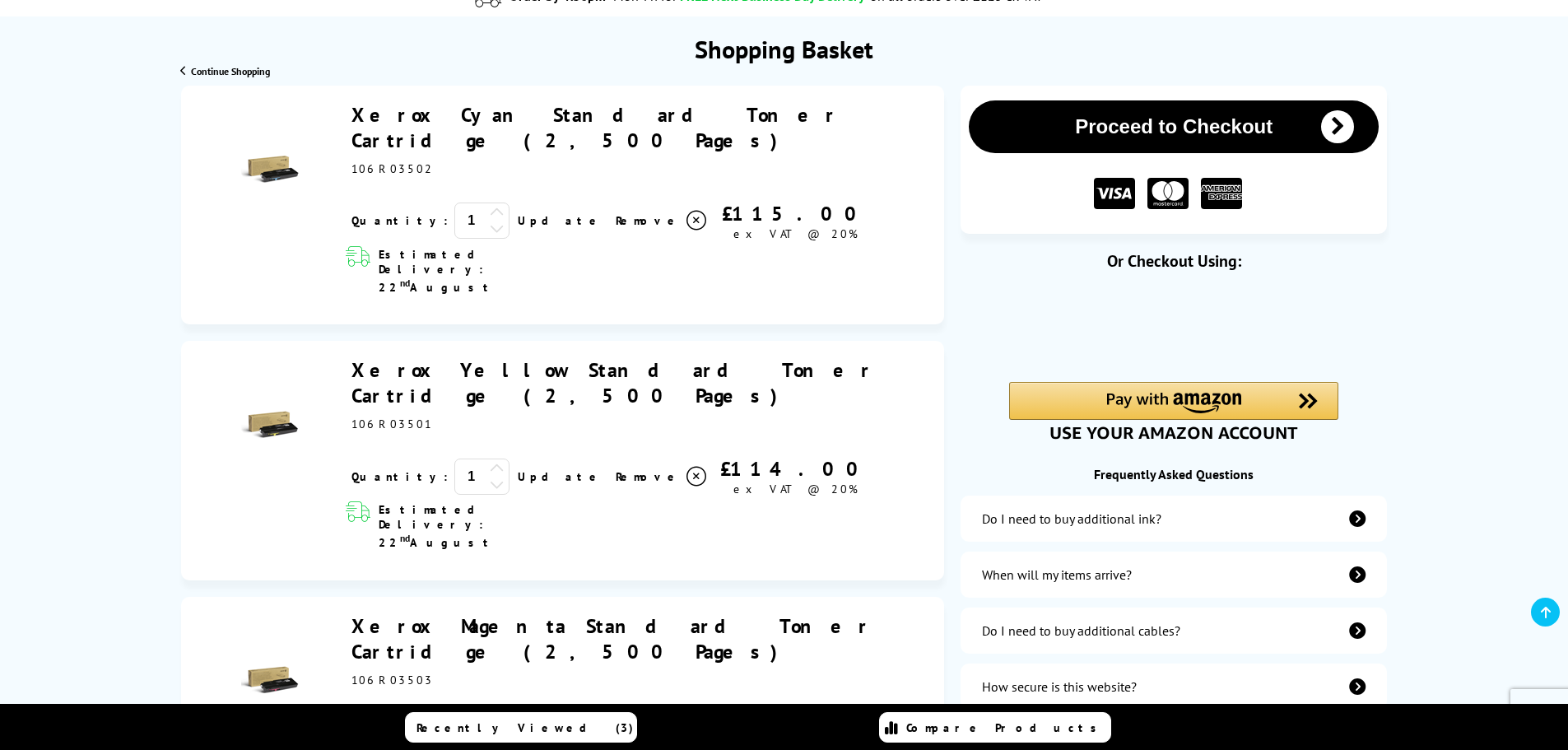
drag, startPoint x: 1500, startPoint y: 130, endPoint x: 1488, endPoint y: 130, distance: 12.0
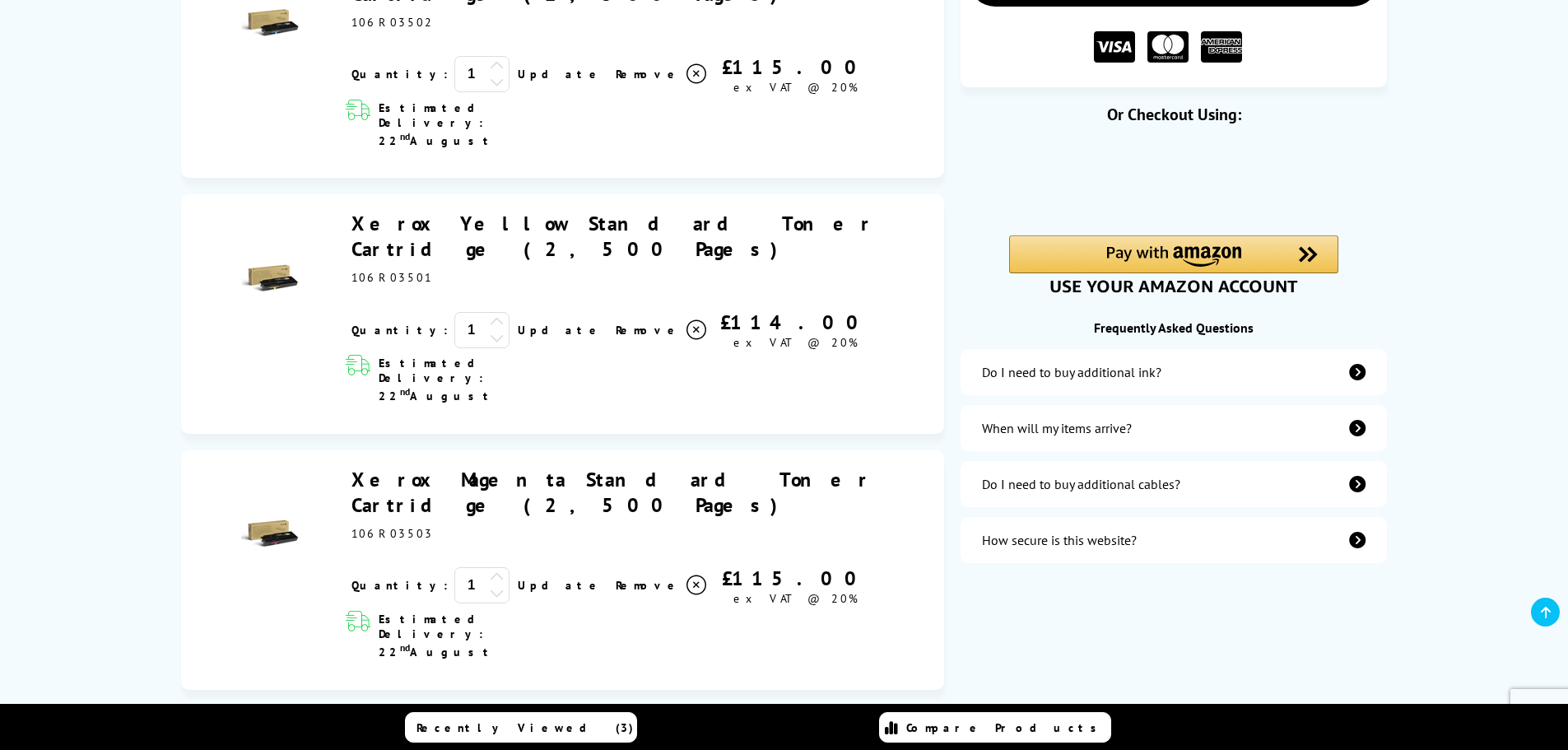
scroll to position [411, 0]
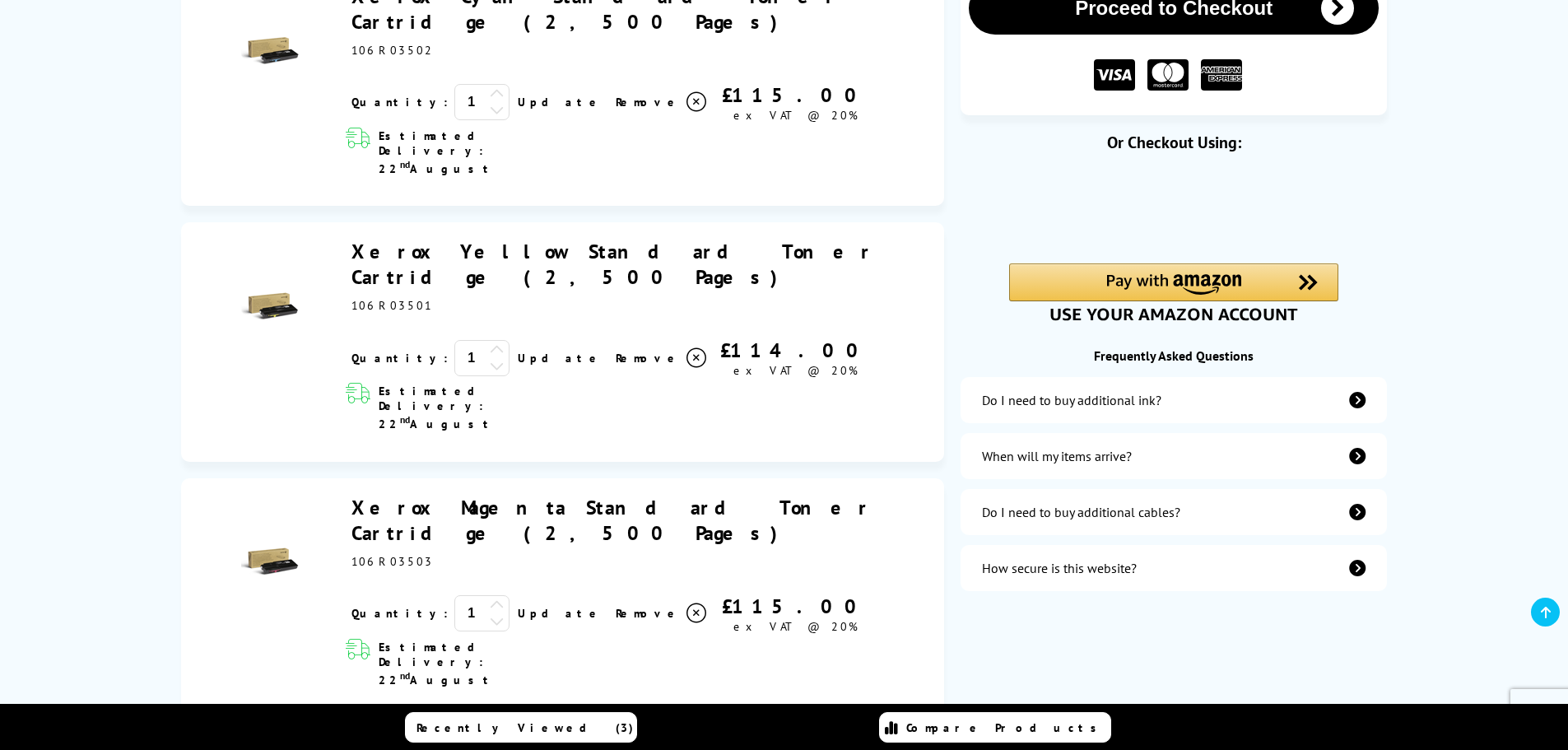
scroll to position [247, 0]
